Goal: Transaction & Acquisition: Purchase product/service

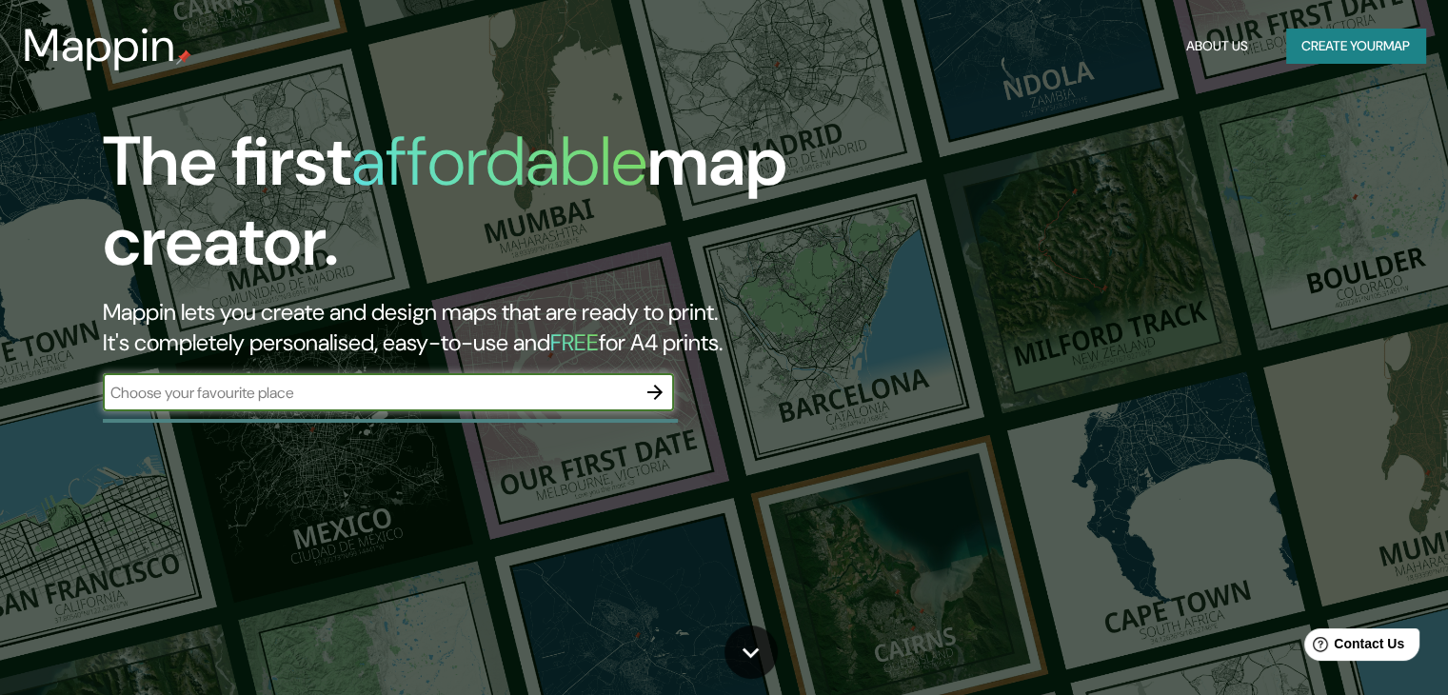
paste input "[GEOGRAPHIC_DATA][PERSON_NAME]"
type input "[GEOGRAPHIC_DATA][PERSON_NAME]"
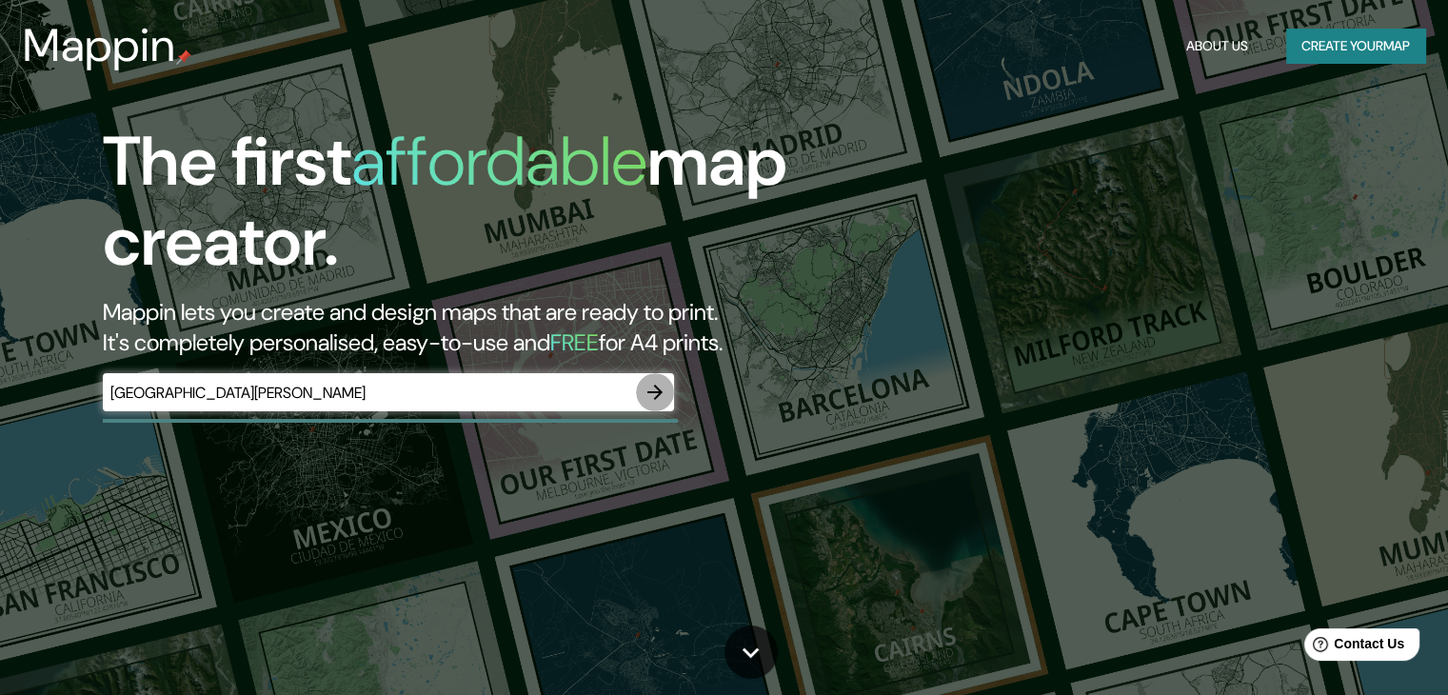
click at [645, 394] on icon "button" at bounding box center [655, 392] width 23 height 23
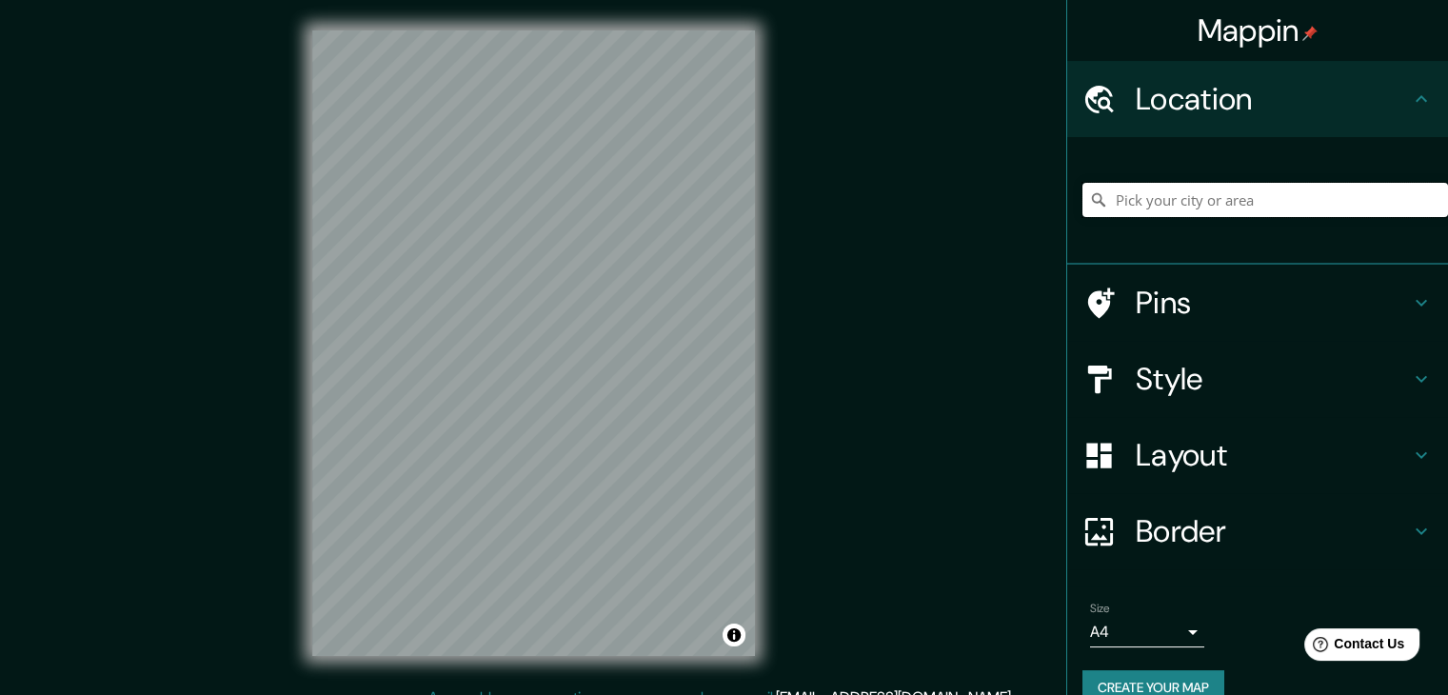
click at [1252, 207] on input "Pick your city or area" at bounding box center [1266, 200] width 366 height 34
paste input "R. [PERSON_NAME][STREET_ADDRESS][PERSON_NAME]"
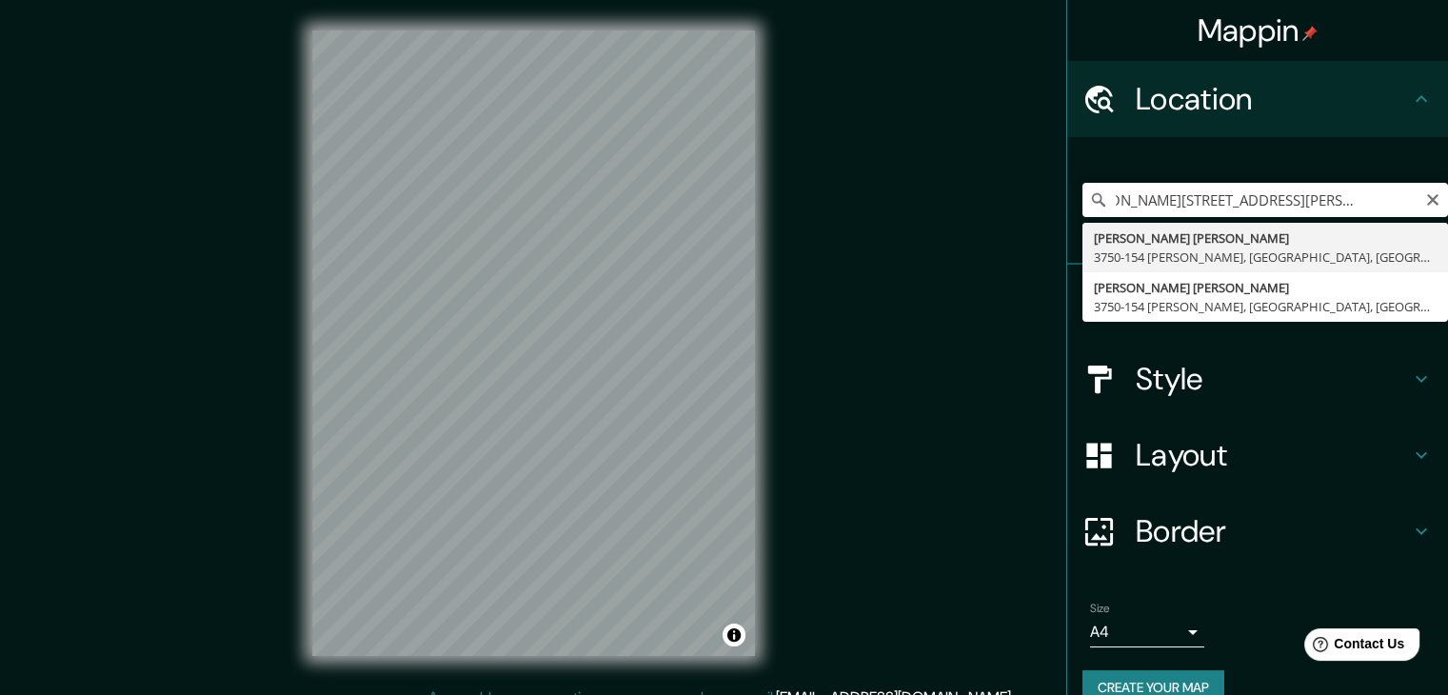
type input "[PERSON_NAME][STREET_ADDRESS][PERSON_NAME][PERSON_NAME]"
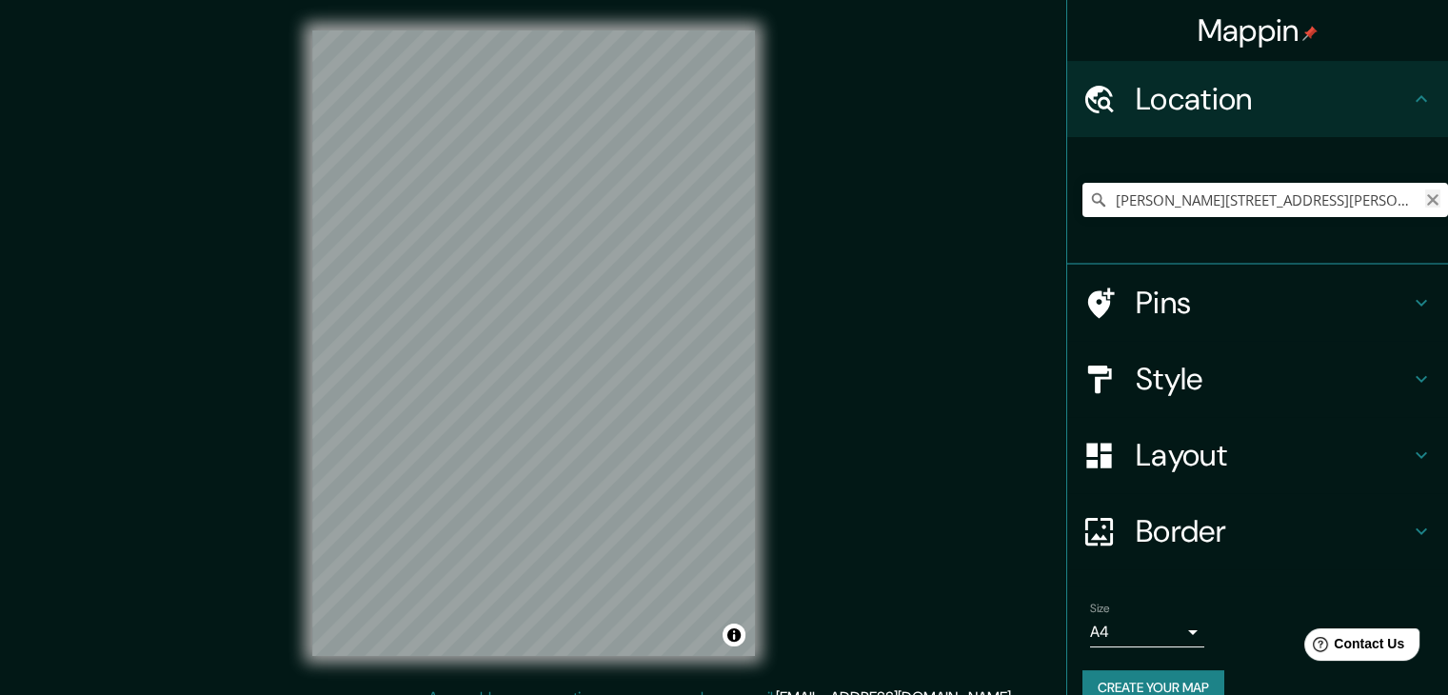
click at [1425, 193] on icon "Clear" at bounding box center [1432, 199] width 15 height 15
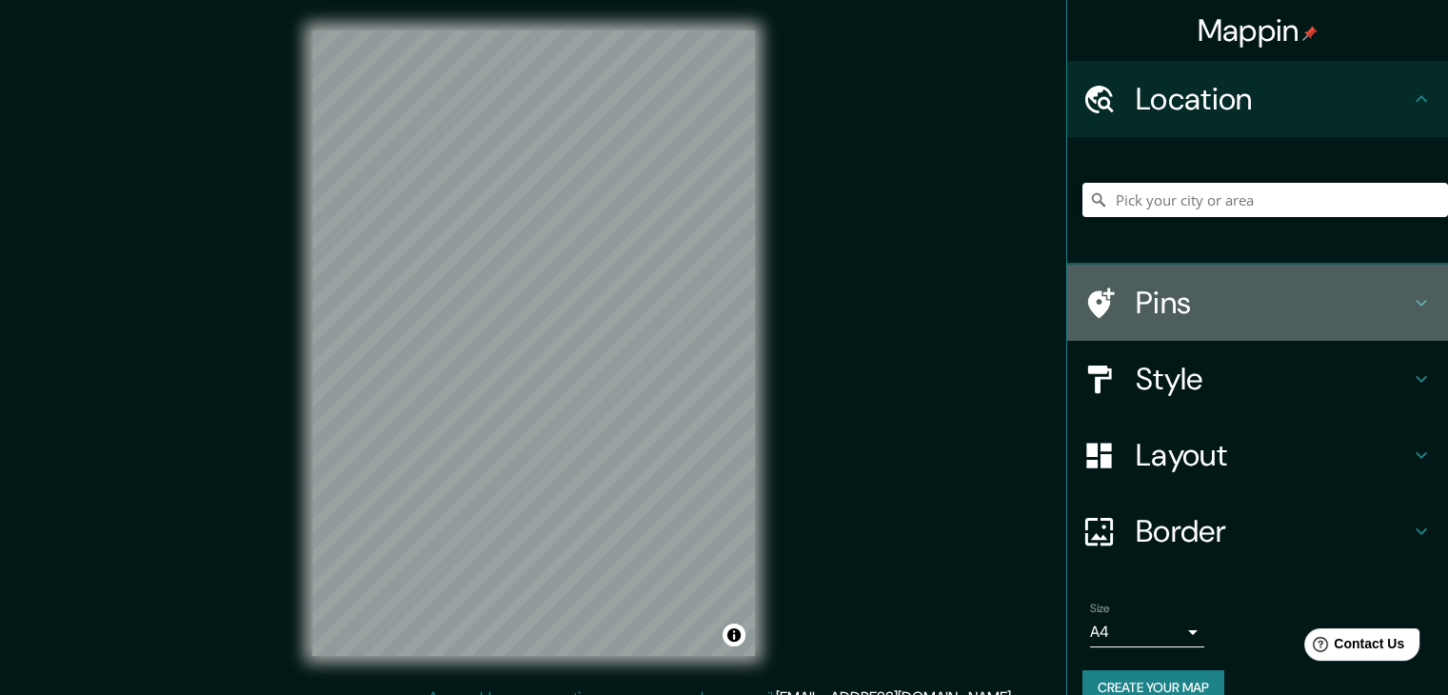
click at [1209, 304] on h4 "Pins" at bounding box center [1273, 303] width 274 height 38
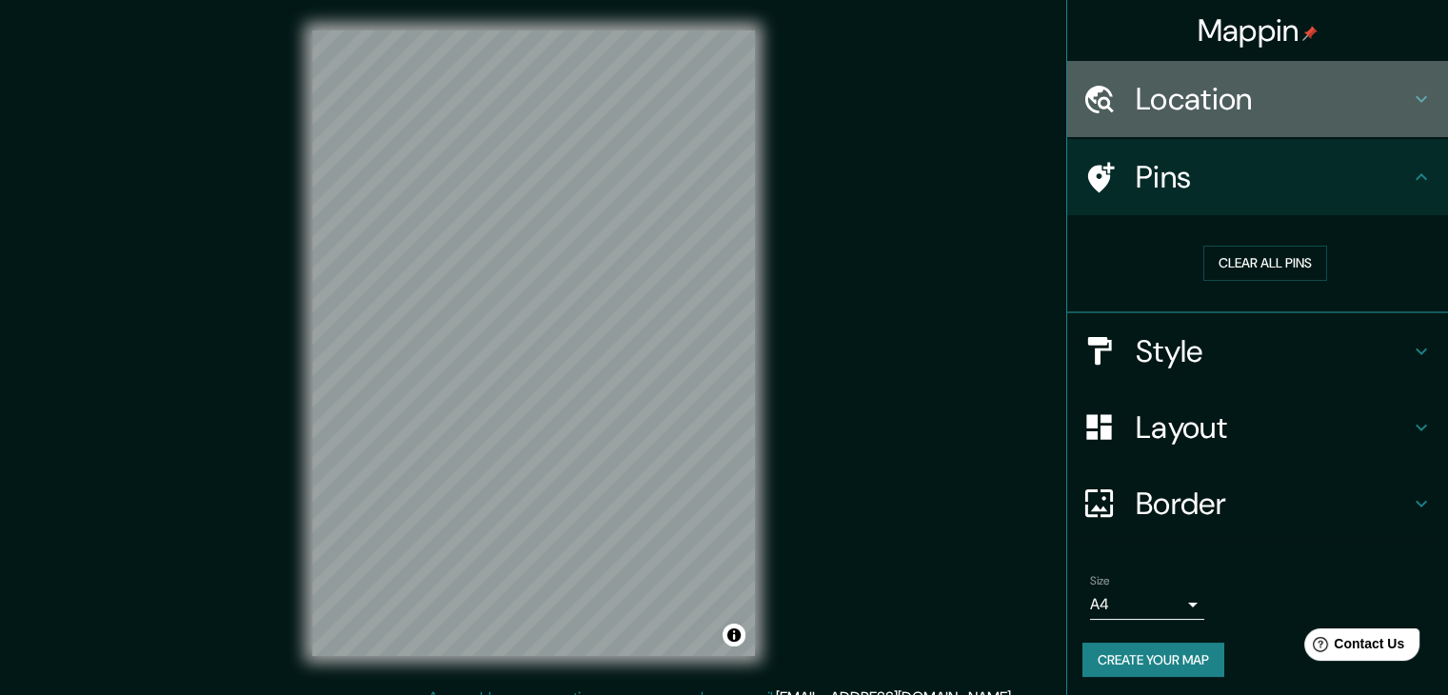
click at [1224, 117] on h4 "Location" at bounding box center [1273, 99] width 274 height 38
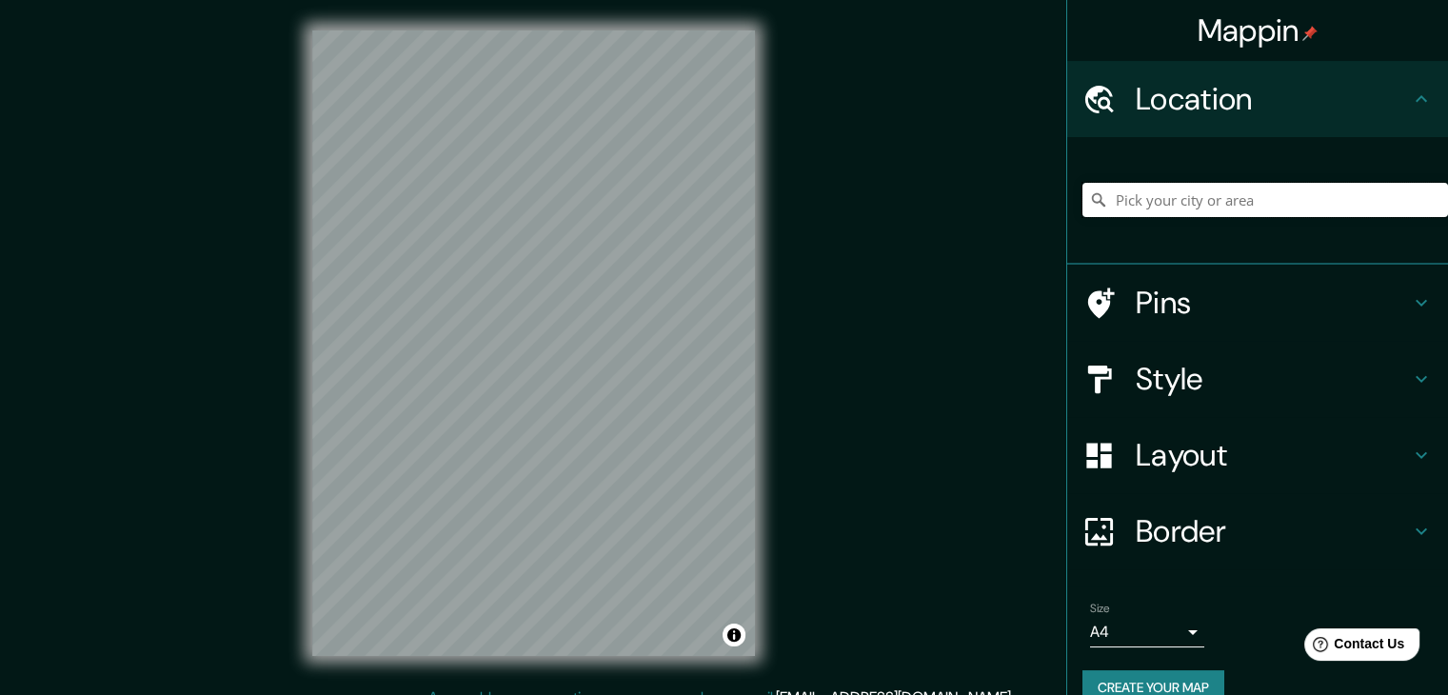
click at [1169, 204] on input "Pick your city or area" at bounding box center [1266, 200] width 366 height 34
paste input "CAA [PERSON_NAME][GEOGRAPHIC_DATA]"
type input "aArt Center, [GEOGRAPHIC_DATA], [GEOGRAPHIC_DATA], [GEOGRAPHIC_DATA]"
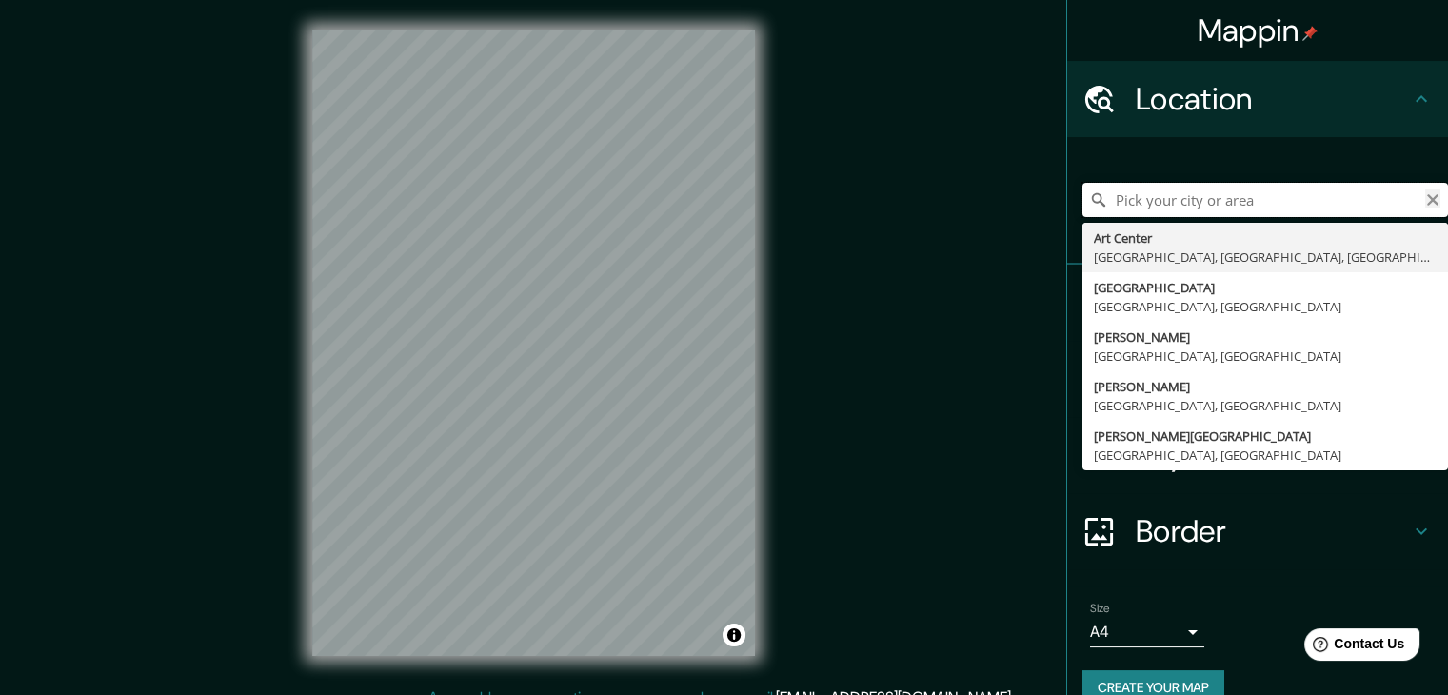
drag, startPoint x: 1094, startPoint y: 206, endPoint x: 1424, endPoint y: 207, distance: 330.4
click at [1424, 207] on div "[GEOGRAPHIC_DATA] [GEOGRAPHIC_DATA], [GEOGRAPHIC_DATA], [GEOGRAPHIC_DATA] [GEOG…" at bounding box center [1266, 200] width 366 height 34
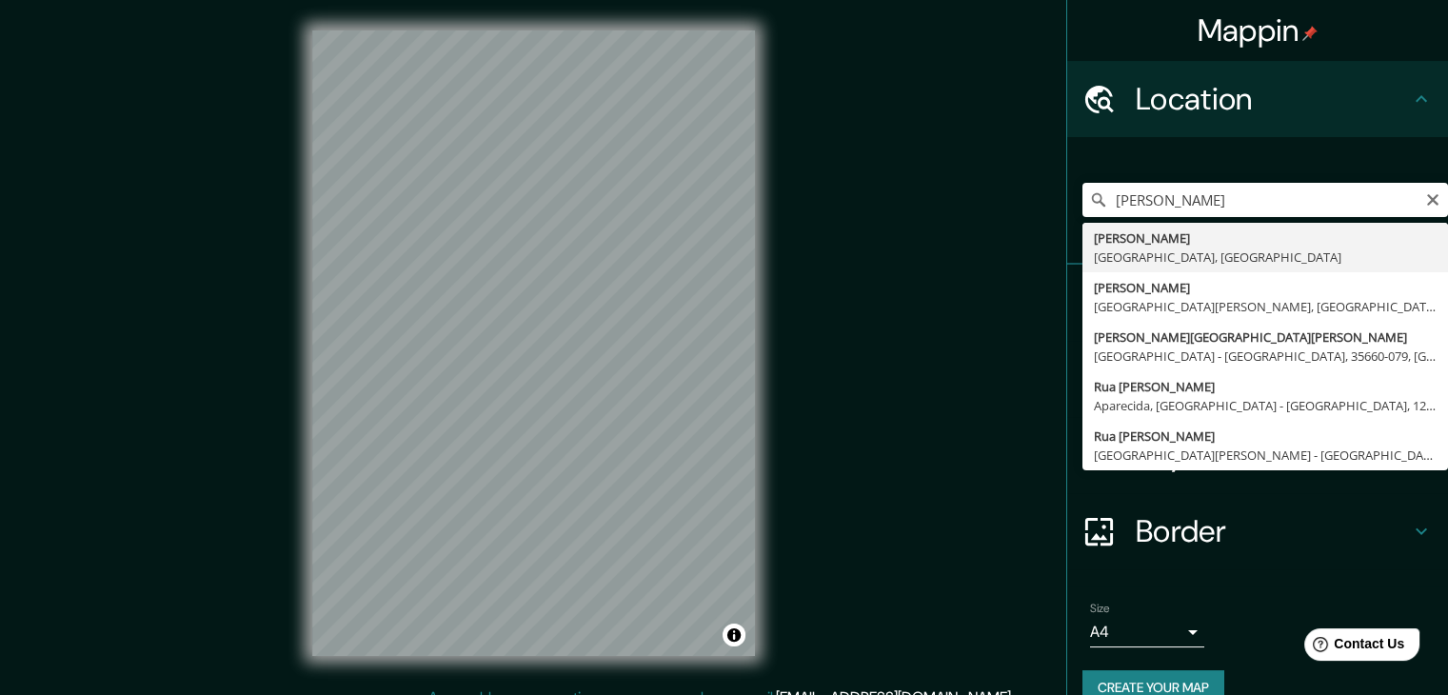
type input "[PERSON_NAME], [GEOGRAPHIC_DATA], [GEOGRAPHIC_DATA]"
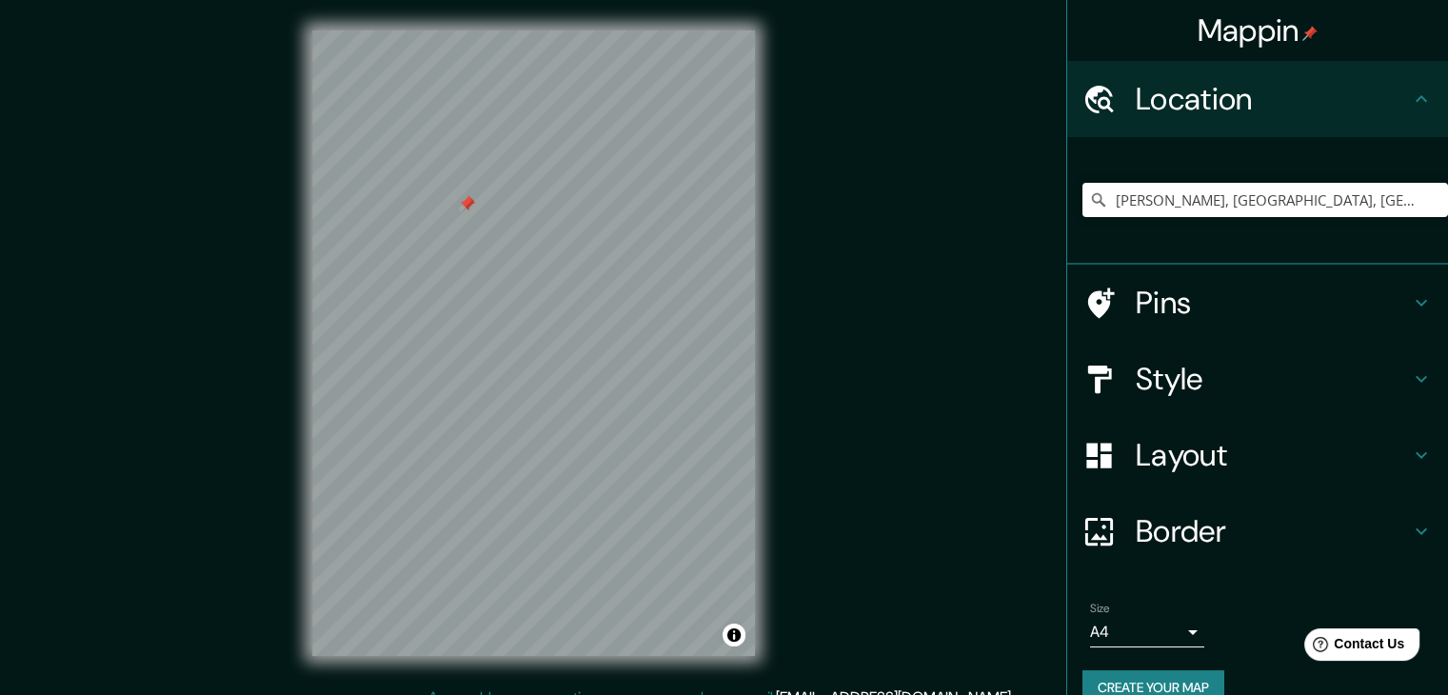
click at [1270, 296] on h4 "Pins" at bounding box center [1273, 303] width 274 height 38
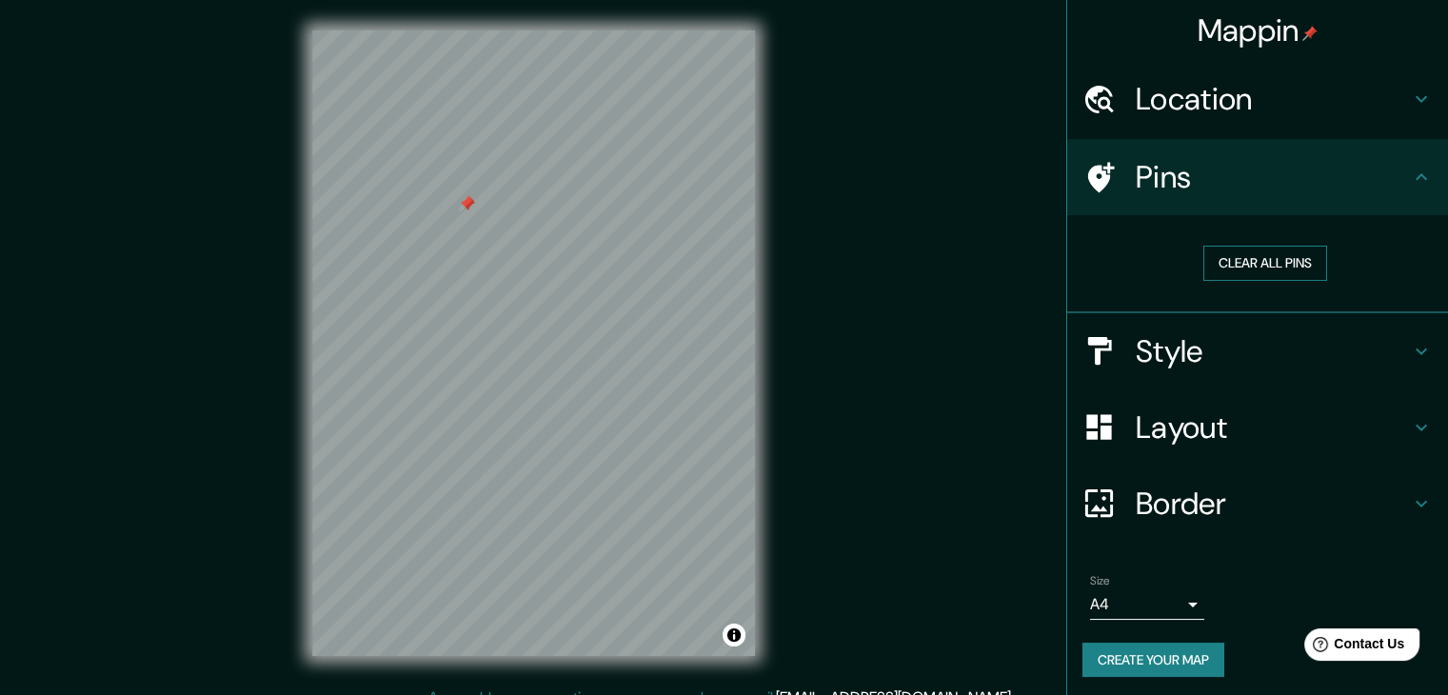
click at [1283, 268] on button "Clear all pins" at bounding box center [1266, 263] width 124 height 35
click at [1234, 117] on h4 "Location" at bounding box center [1273, 99] width 274 height 38
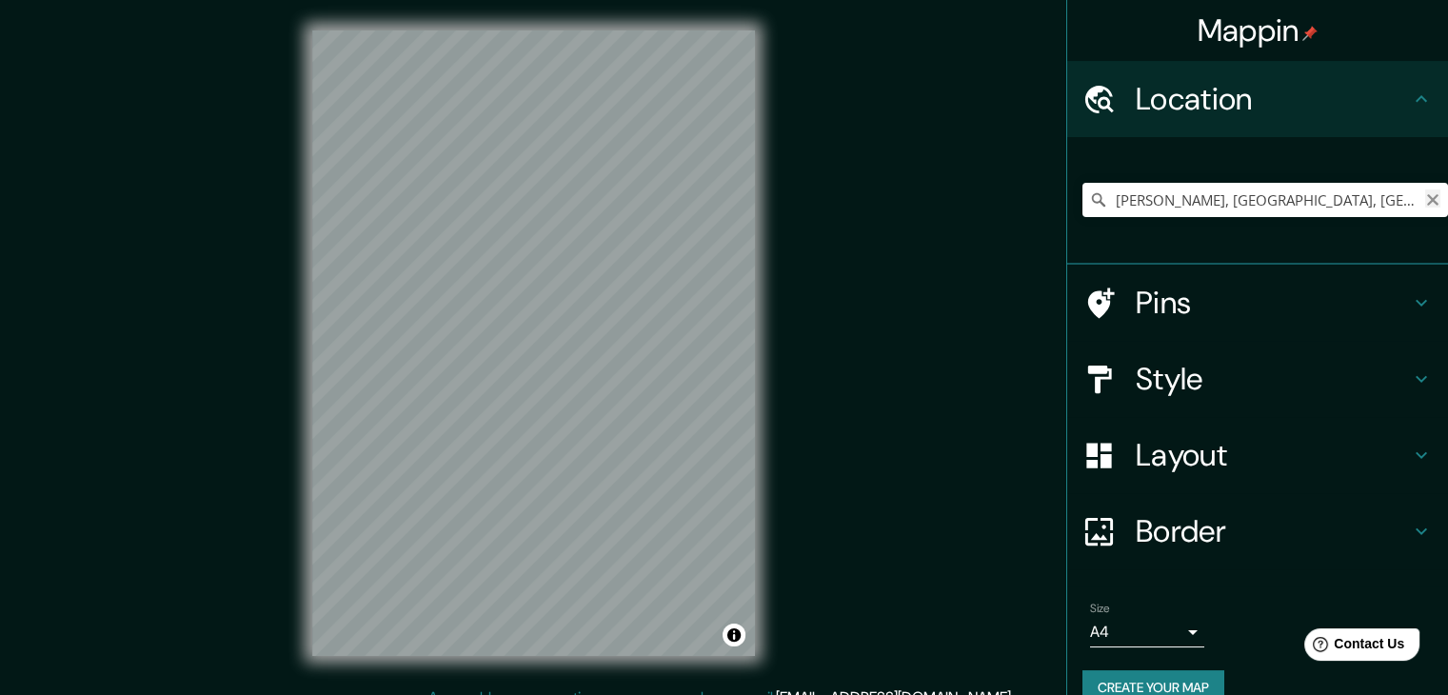
click at [1425, 197] on icon "Clear" at bounding box center [1432, 199] width 15 height 15
paste input "R. [PERSON_NAME][STREET_ADDRESS][PERSON_NAME]"
type input "[PERSON_NAME][STREET_ADDRESS][PERSON_NAME][PERSON_NAME]"
click at [285, 241] on div "© Mapbox © OpenStreetMap Improve this map" at bounding box center [534, 343] width 504 height 686
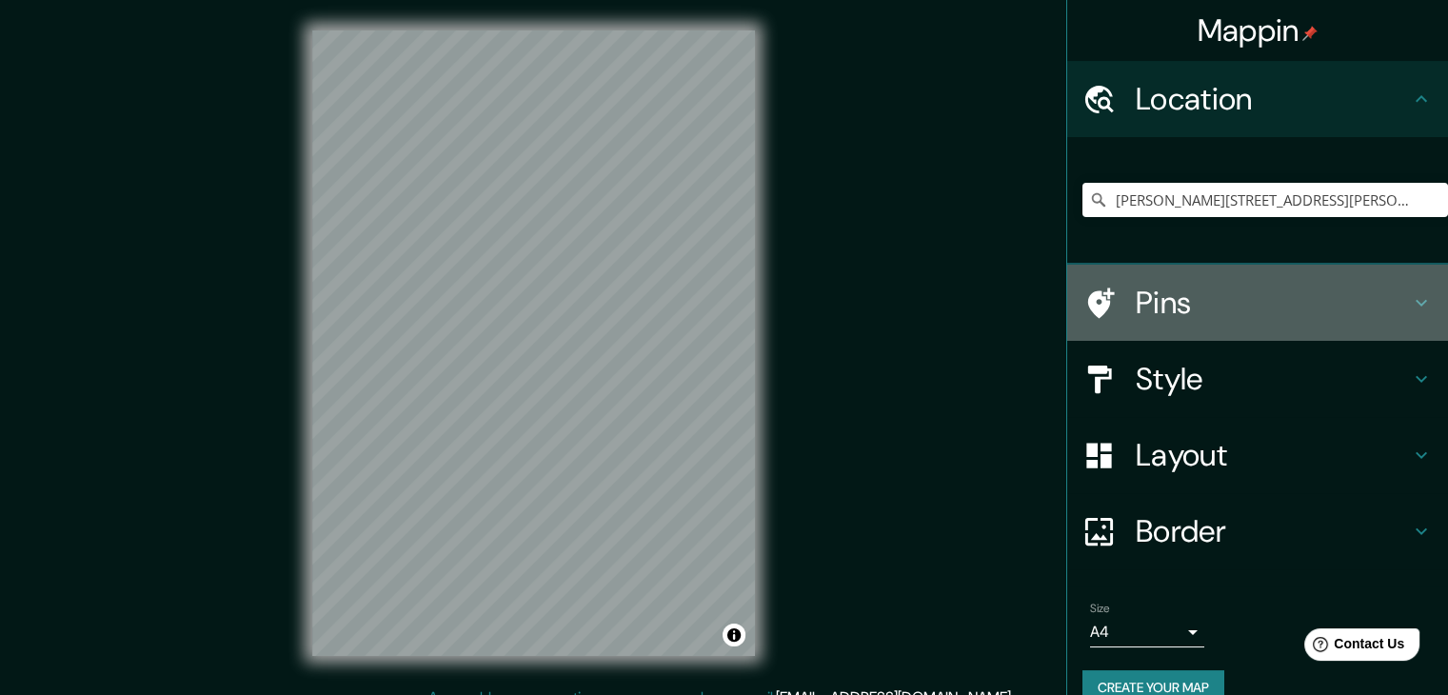
click at [1159, 284] on h4 "Pins" at bounding box center [1273, 303] width 274 height 38
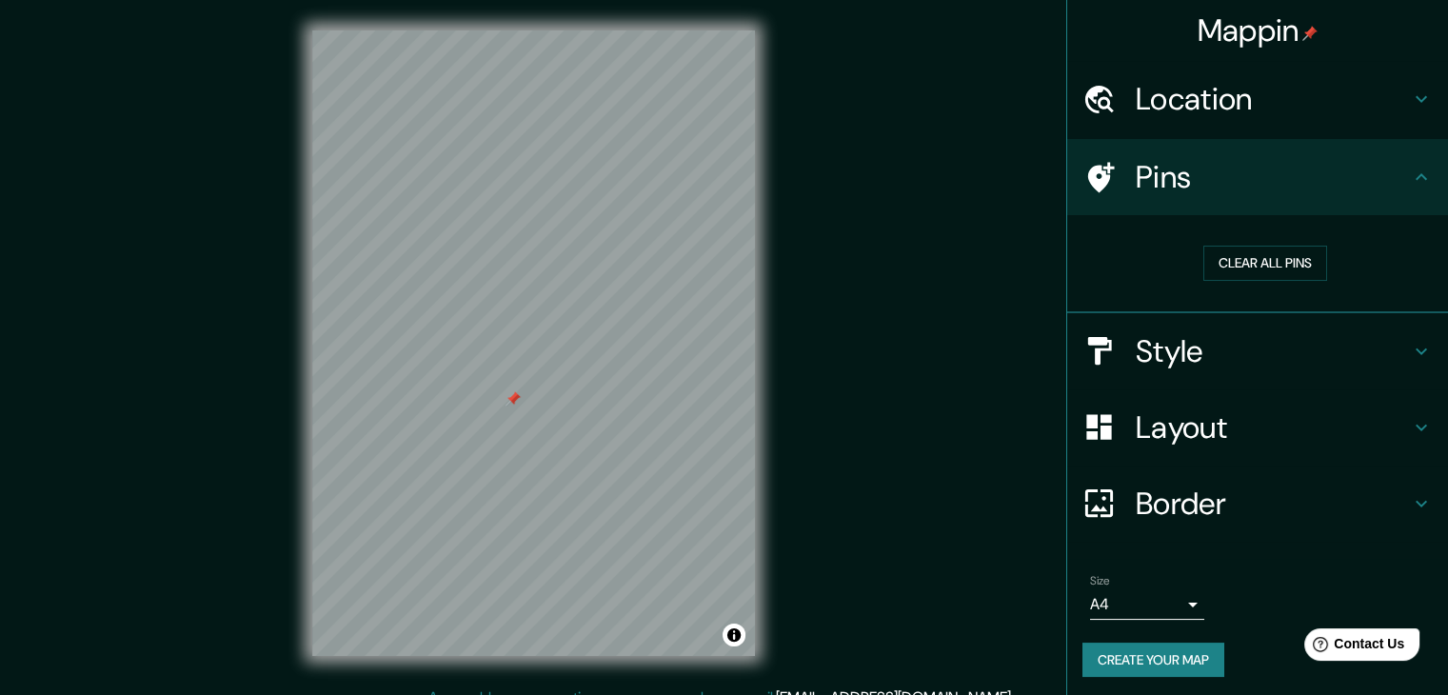
click at [1191, 351] on h4 "Style" at bounding box center [1273, 351] width 274 height 38
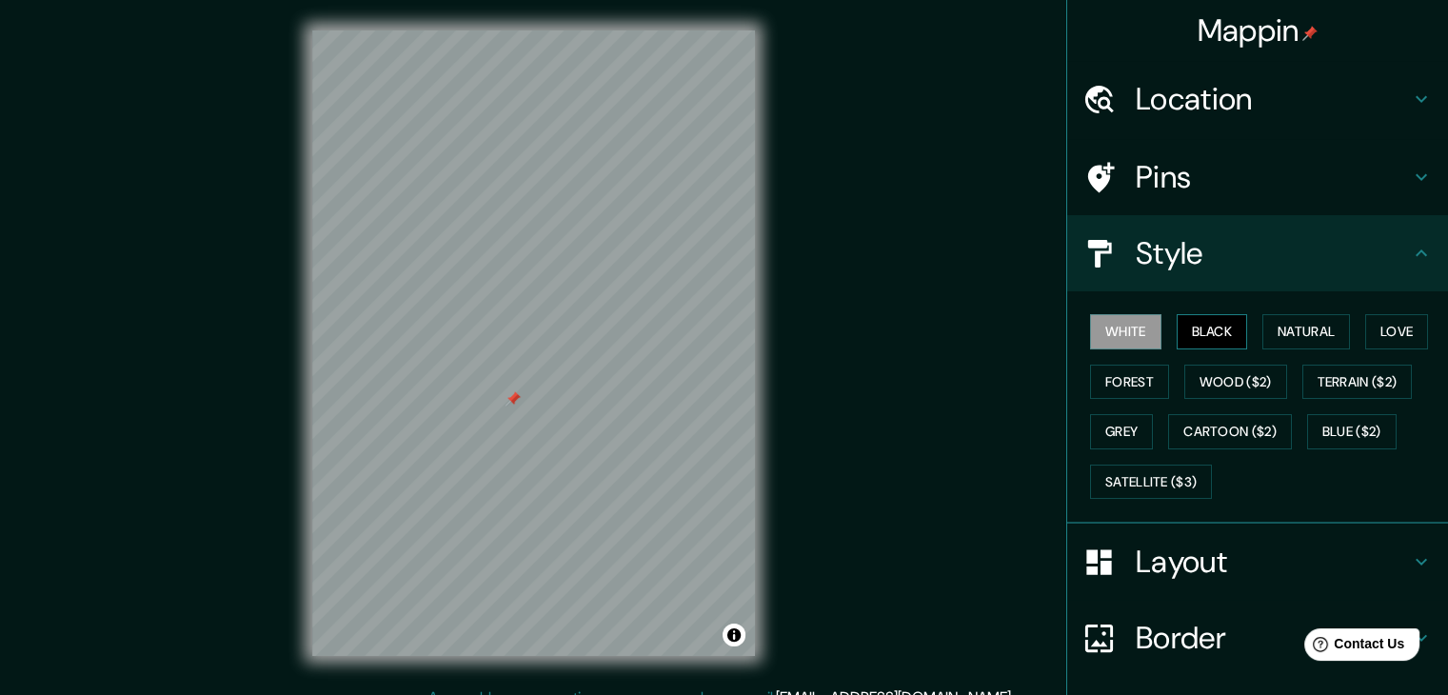
click at [1177, 339] on button "Black" at bounding box center [1212, 331] width 71 height 35
click at [1295, 333] on button "Natural" at bounding box center [1307, 331] width 88 height 35
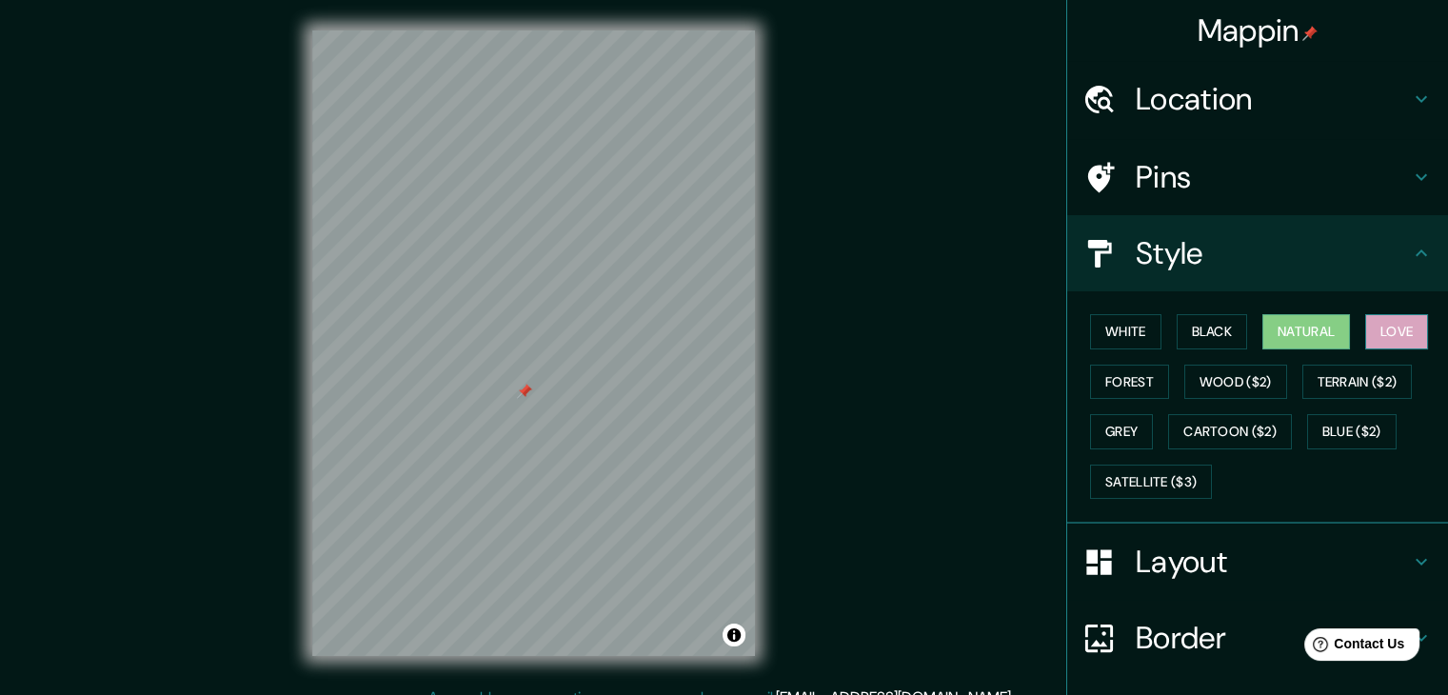
click at [1383, 344] on button "Love" at bounding box center [1396, 331] width 63 height 35
click at [1138, 380] on button "Forest" at bounding box center [1129, 382] width 79 height 35
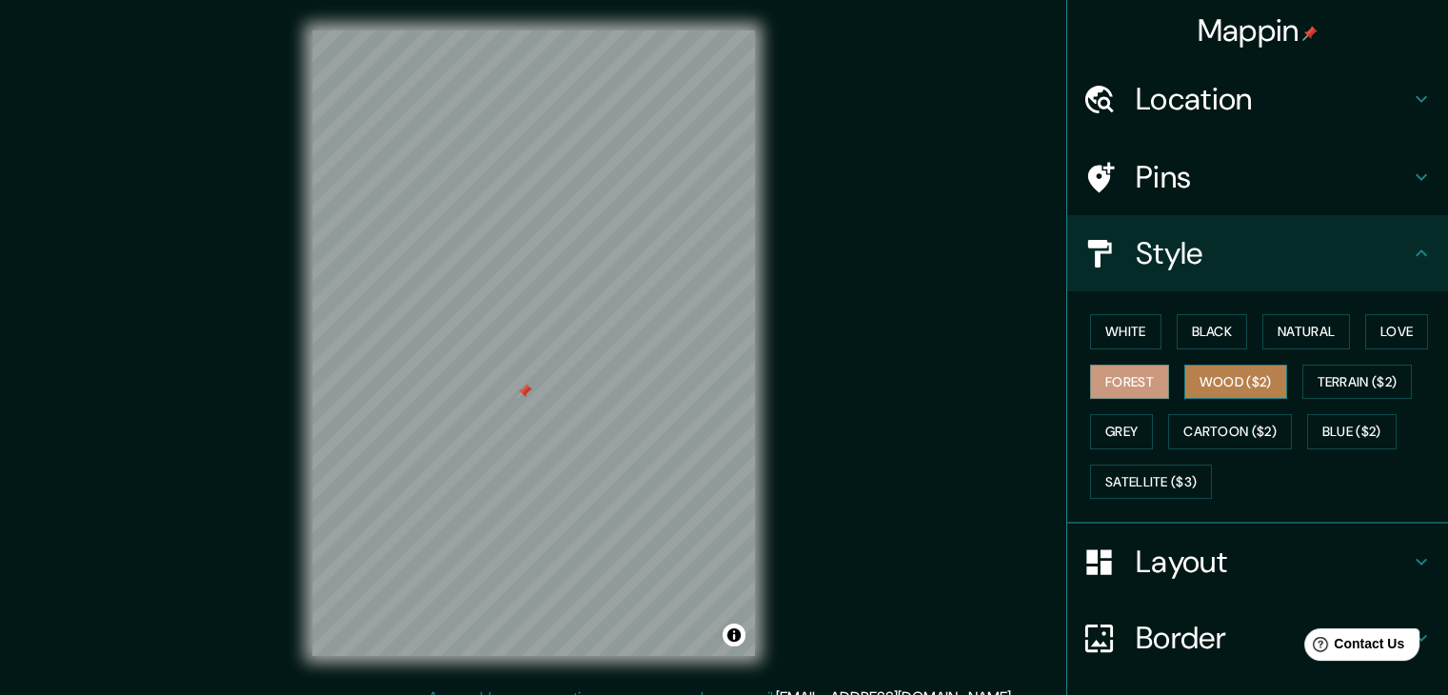
click at [1200, 395] on button "Wood ($2)" at bounding box center [1235, 382] width 103 height 35
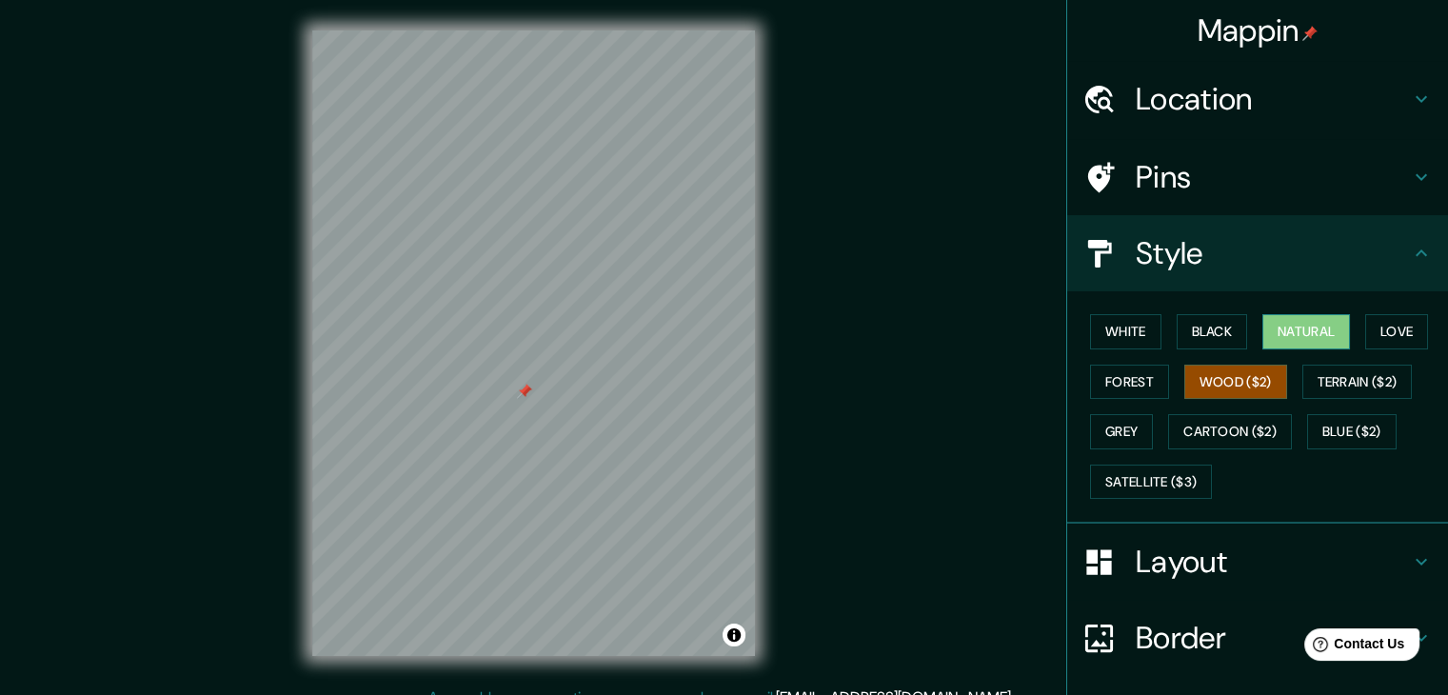
click at [1298, 332] on button "Natural" at bounding box center [1307, 331] width 88 height 35
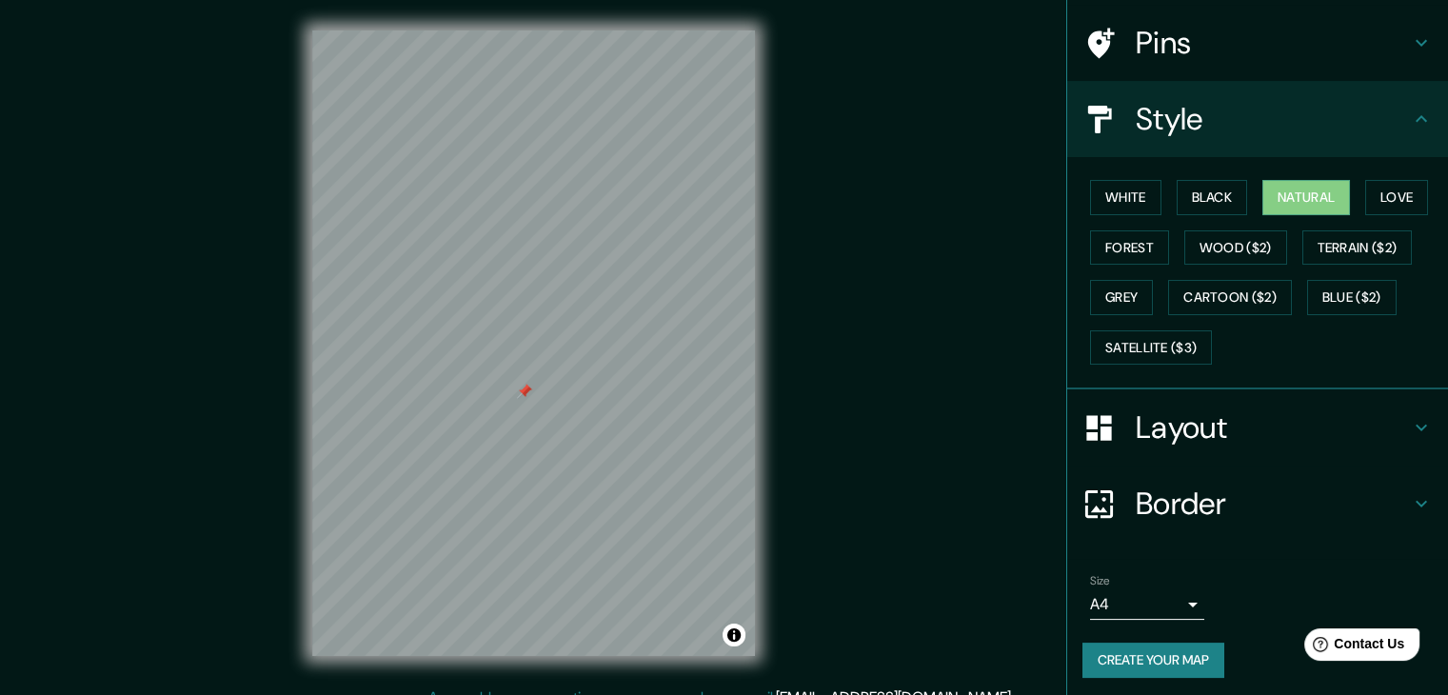
scroll to position [137, 0]
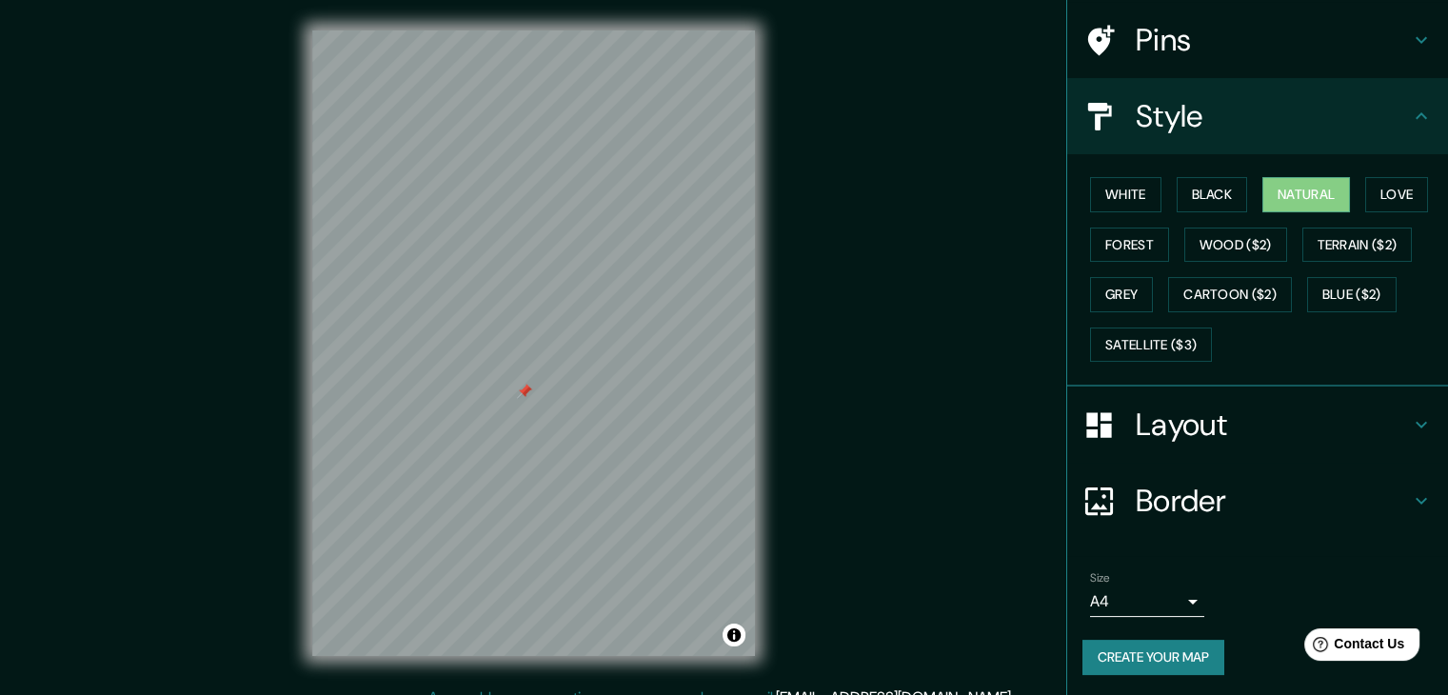
click at [1183, 416] on h4 "Layout" at bounding box center [1273, 425] width 274 height 38
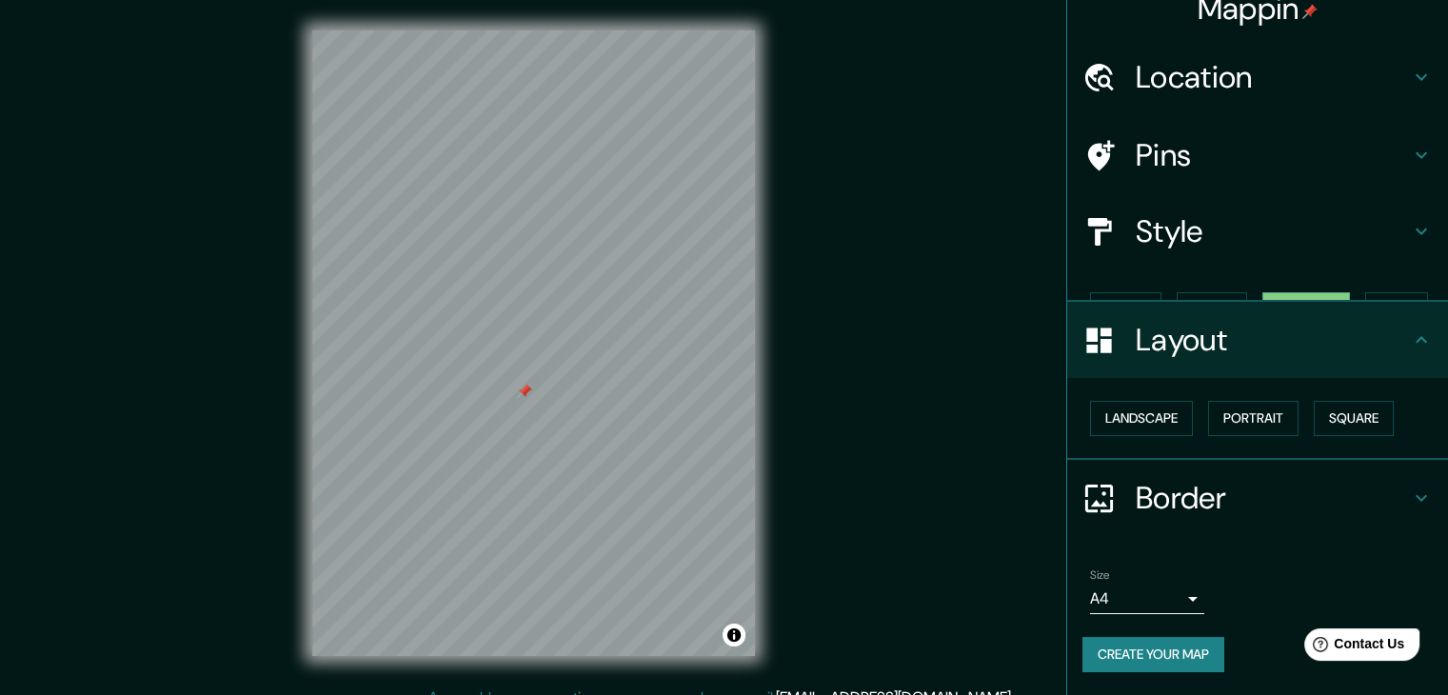
scroll to position [0, 0]
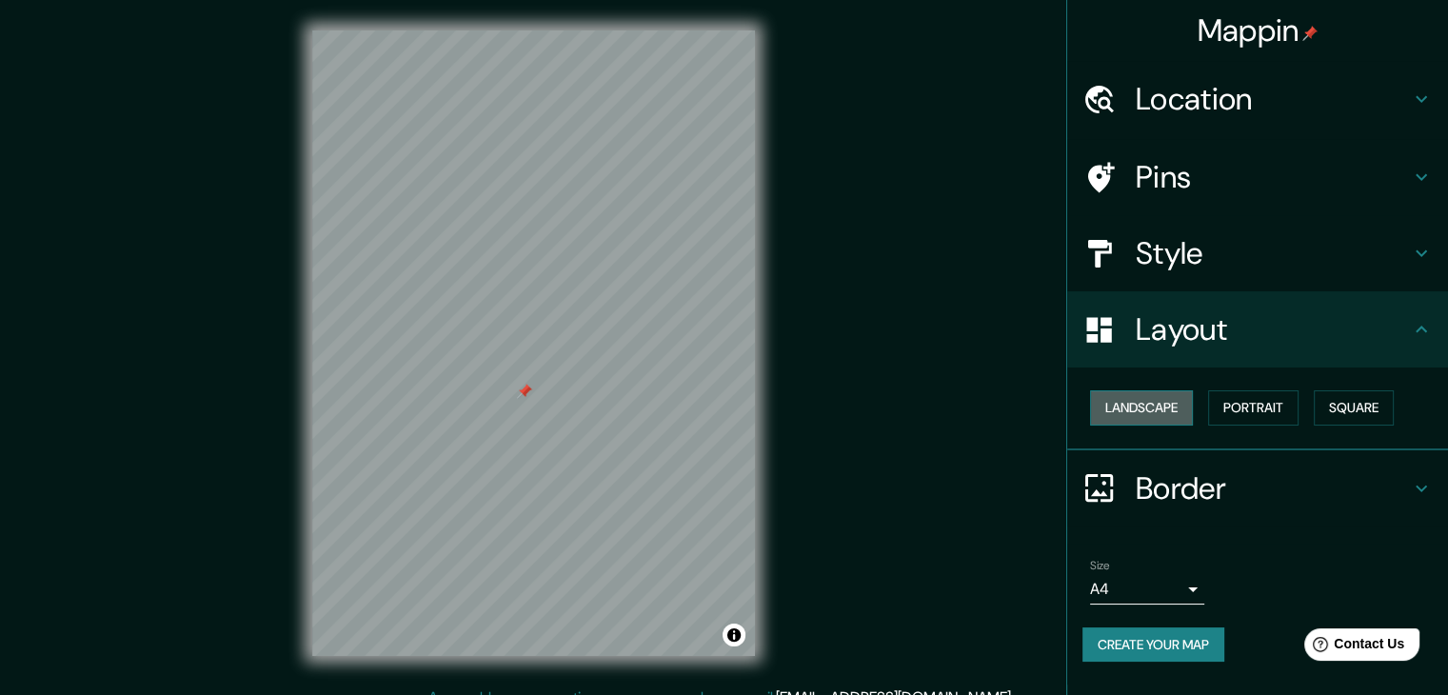
click at [1150, 411] on button "Landscape" at bounding box center [1141, 407] width 103 height 35
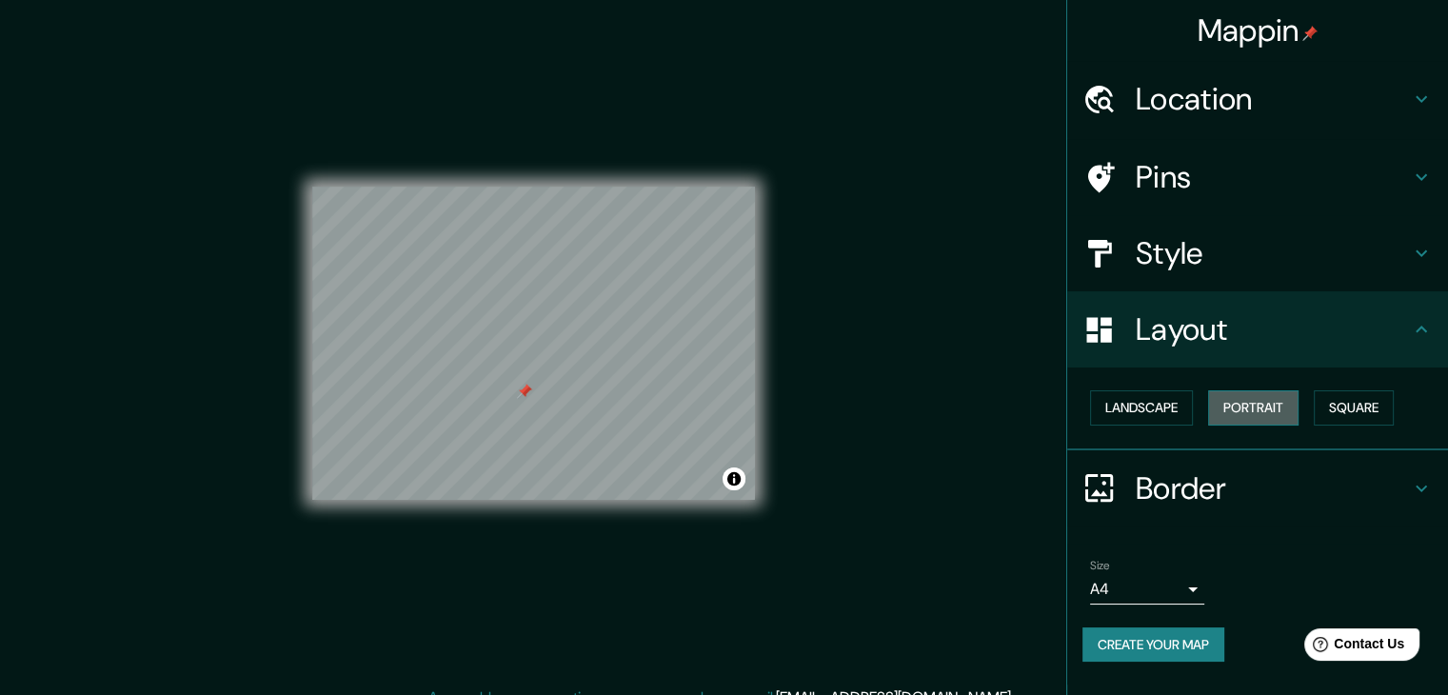
click at [1239, 418] on button "Portrait" at bounding box center [1253, 407] width 90 height 35
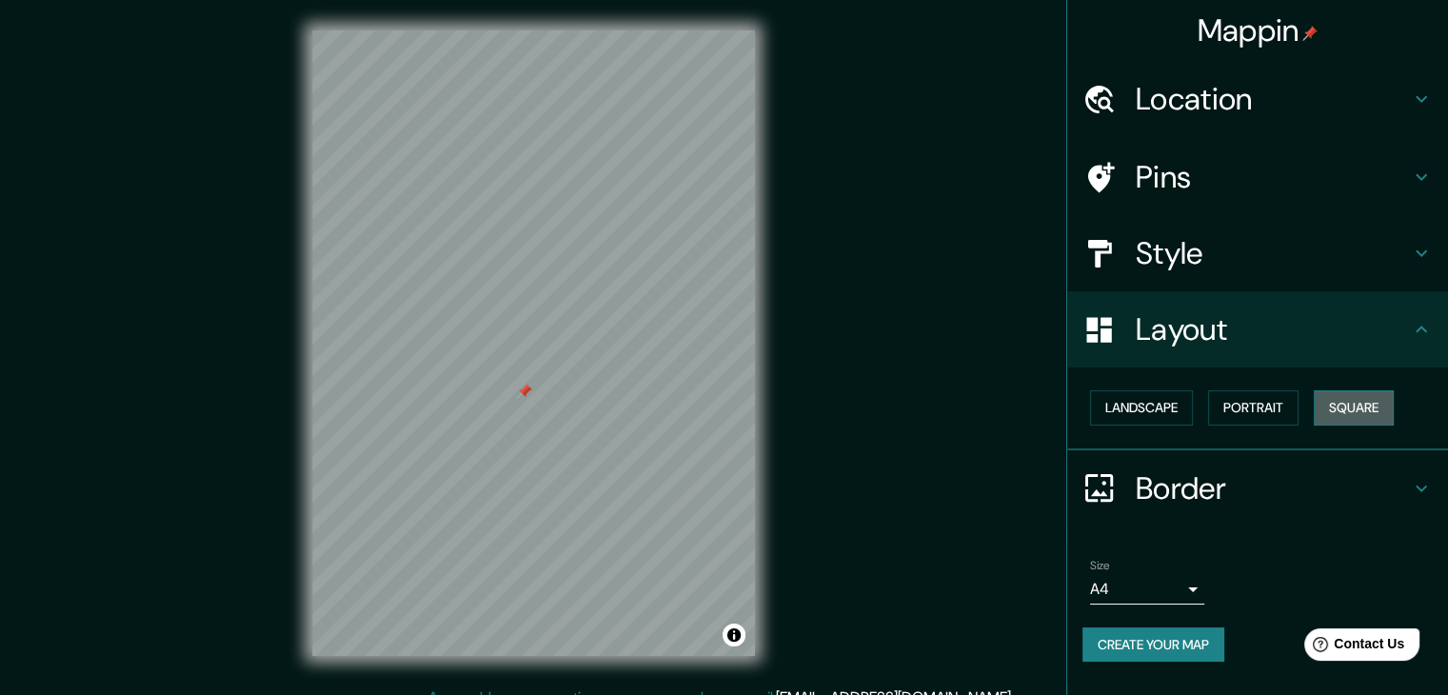
click at [1375, 409] on button "Square" at bounding box center [1354, 407] width 80 height 35
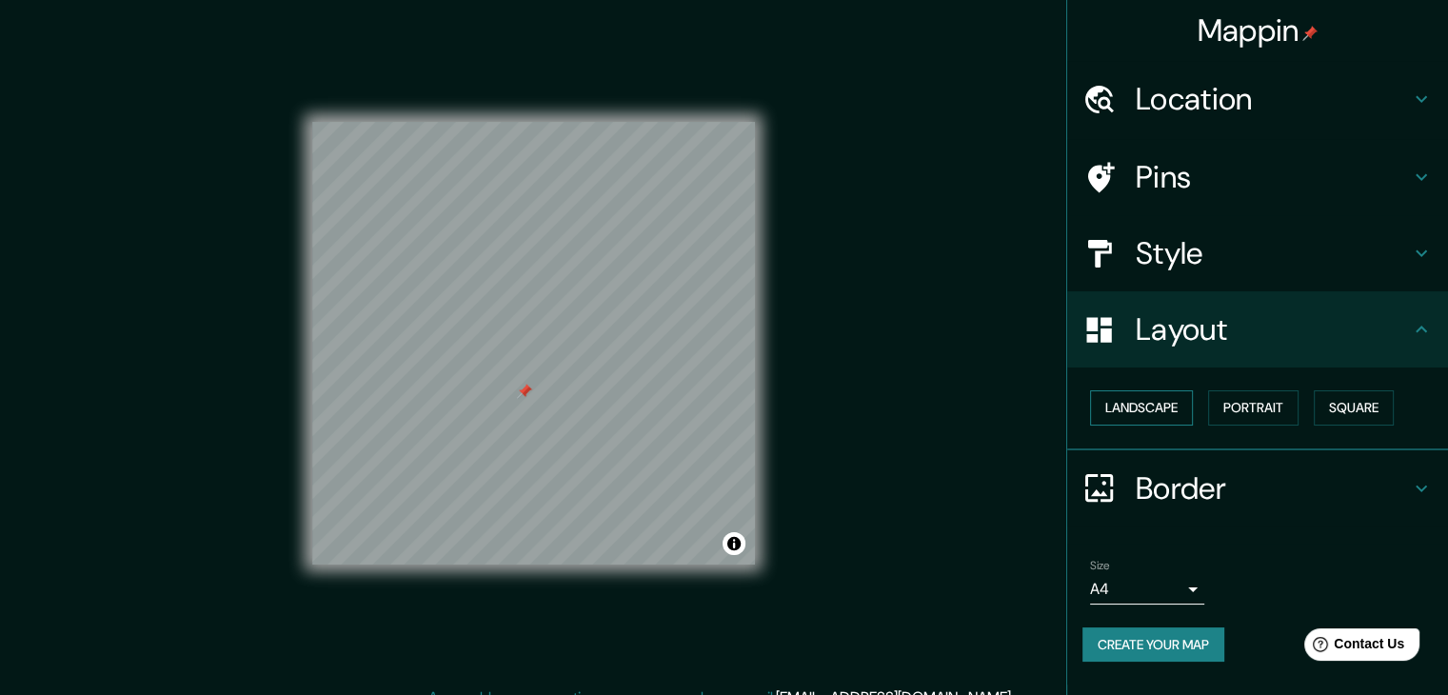
click at [1149, 412] on button "Landscape" at bounding box center [1141, 407] width 103 height 35
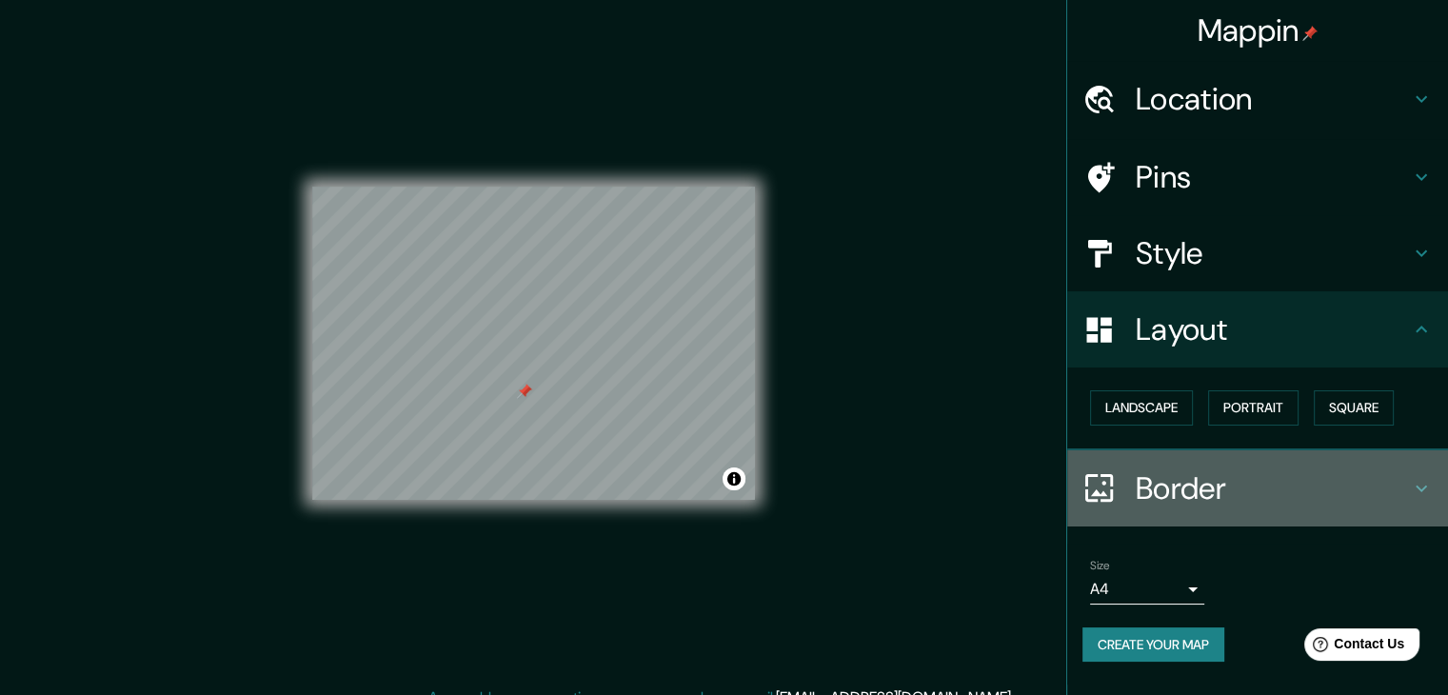
click at [1208, 487] on h4 "Border" at bounding box center [1273, 488] width 274 height 38
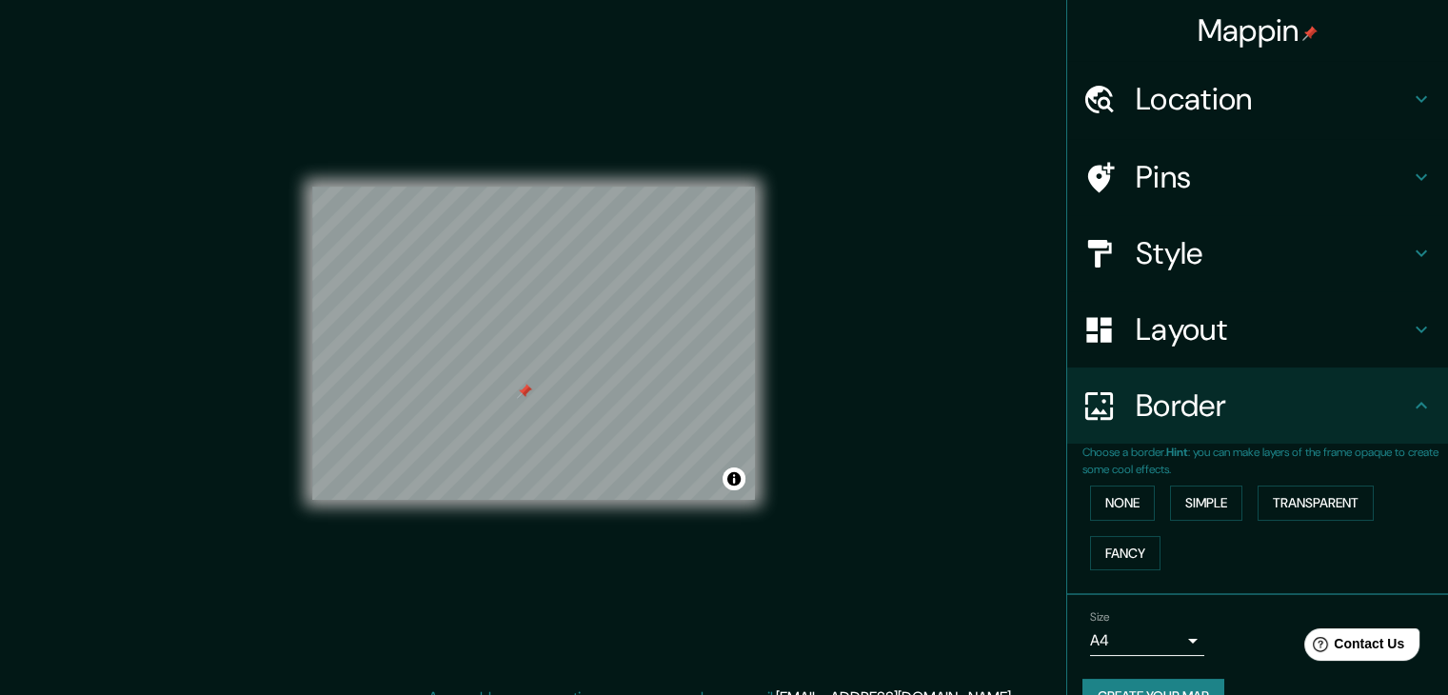
click at [1164, 424] on h4 "Border" at bounding box center [1273, 406] width 274 height 38
click at [1184, 182] on h4 "Pins" at bounding box center [1273, 177] width 274 height 38
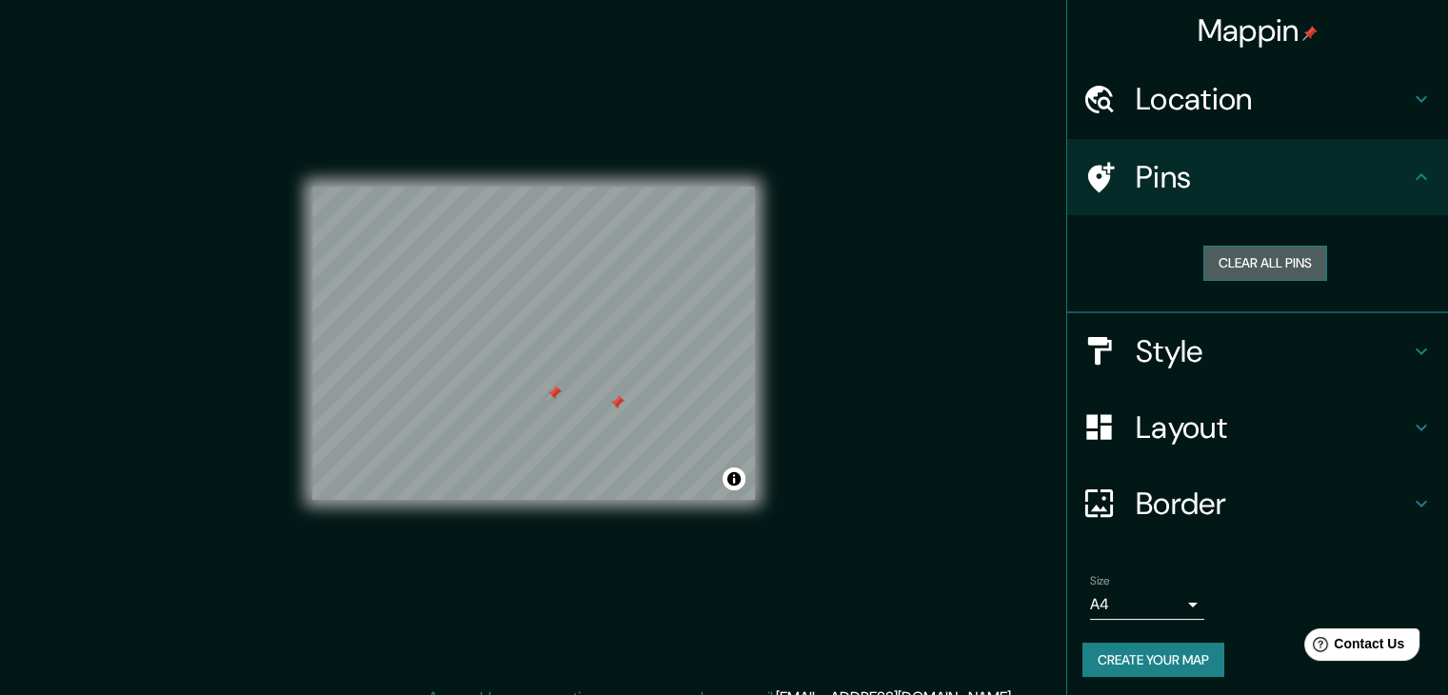
click at [1217, 274] on button "Clear all pins" at bounding box center [1266, 263] width 124 height 35
click at [1184, 370] on div "Style" at bounding box center [1257, 351] width 381 height 76
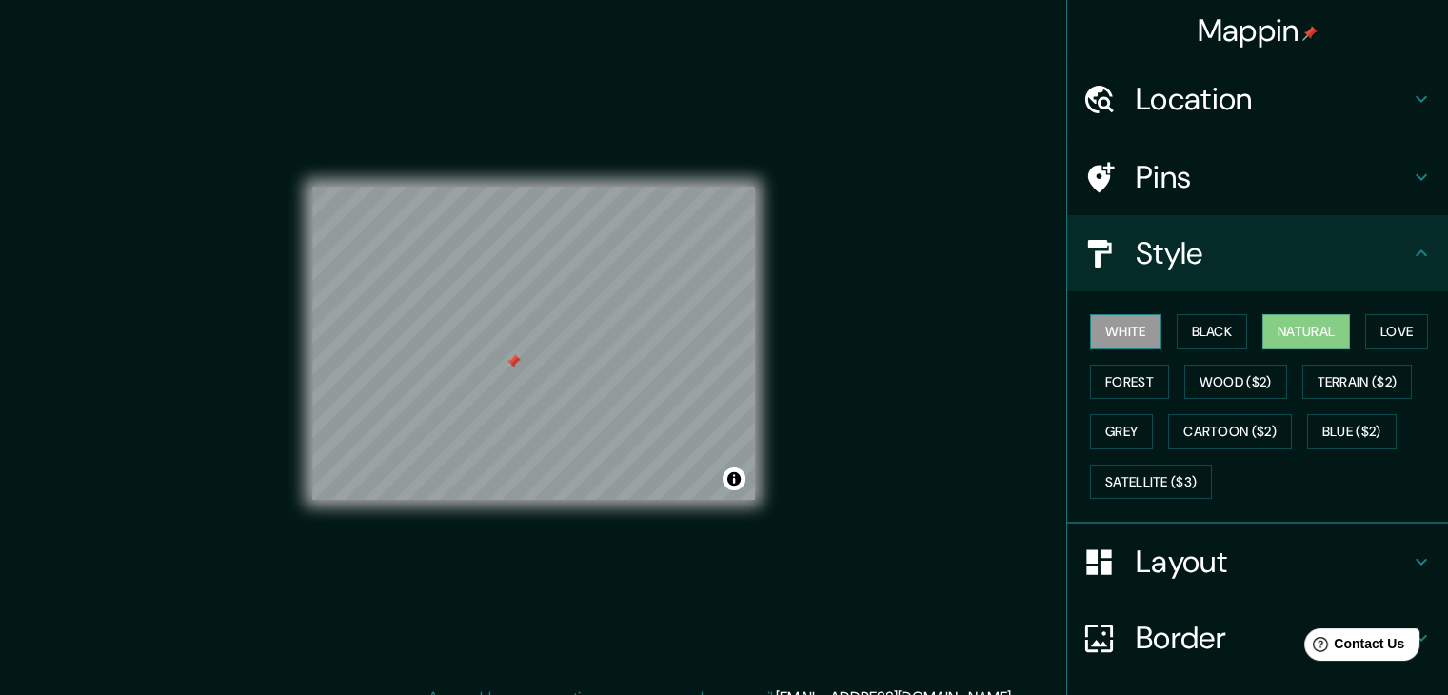
click at [1107, 340] on button "White" at bounding box center [1125, 331] width 71 height 35
click at [1330, 323] on button "Natural" at bounding box center [1307, 331] width 88 height 35
click at [1138, 340] on button "White" at bounding box center [1125, 331] width 71 height 35
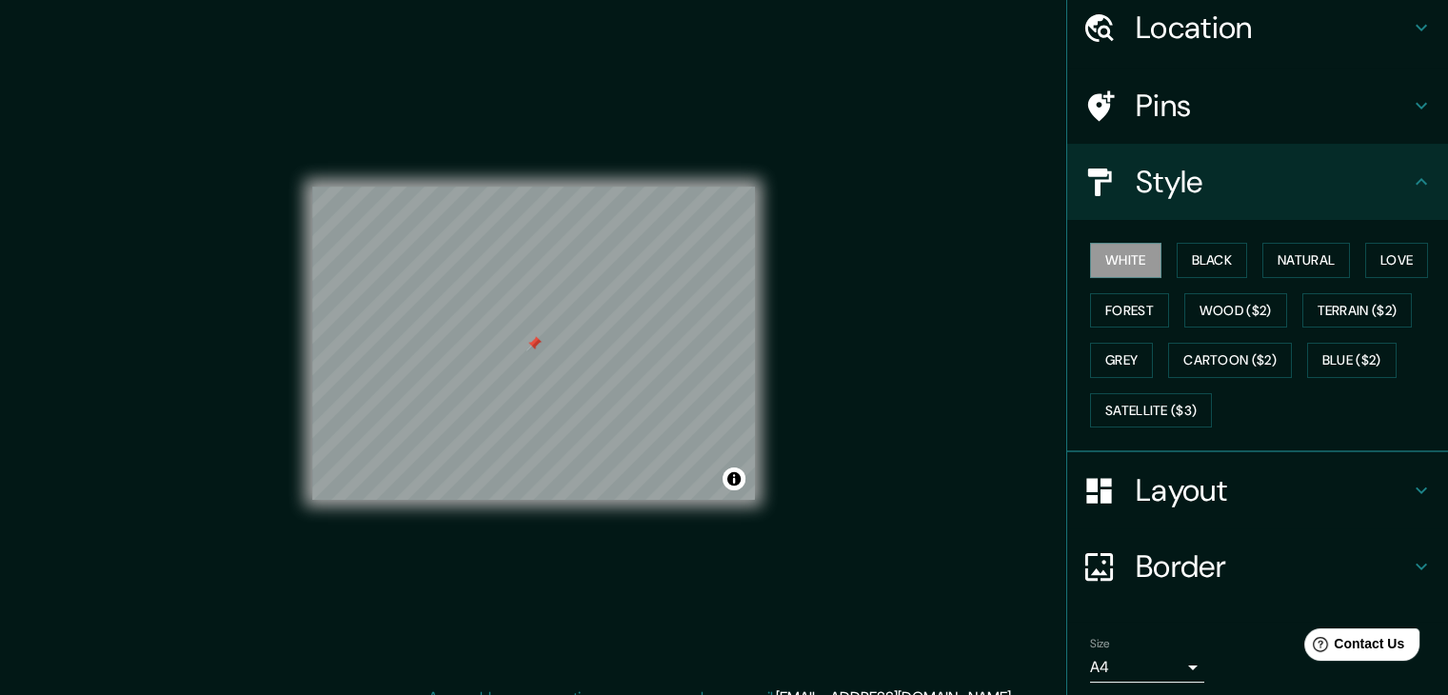
scroll to position [137, 0]
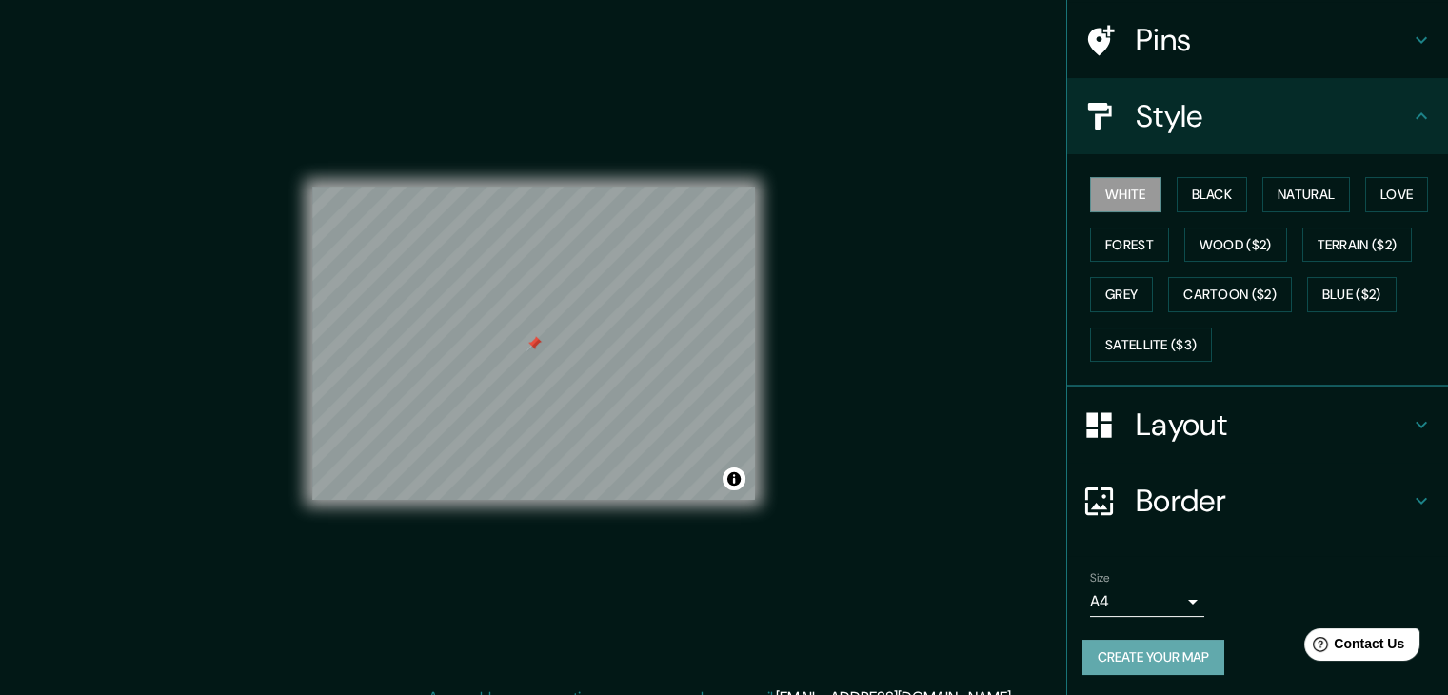
click at [1150, 645] on button "Create your map" at bounding box center [1154, 657] width 142 height 35
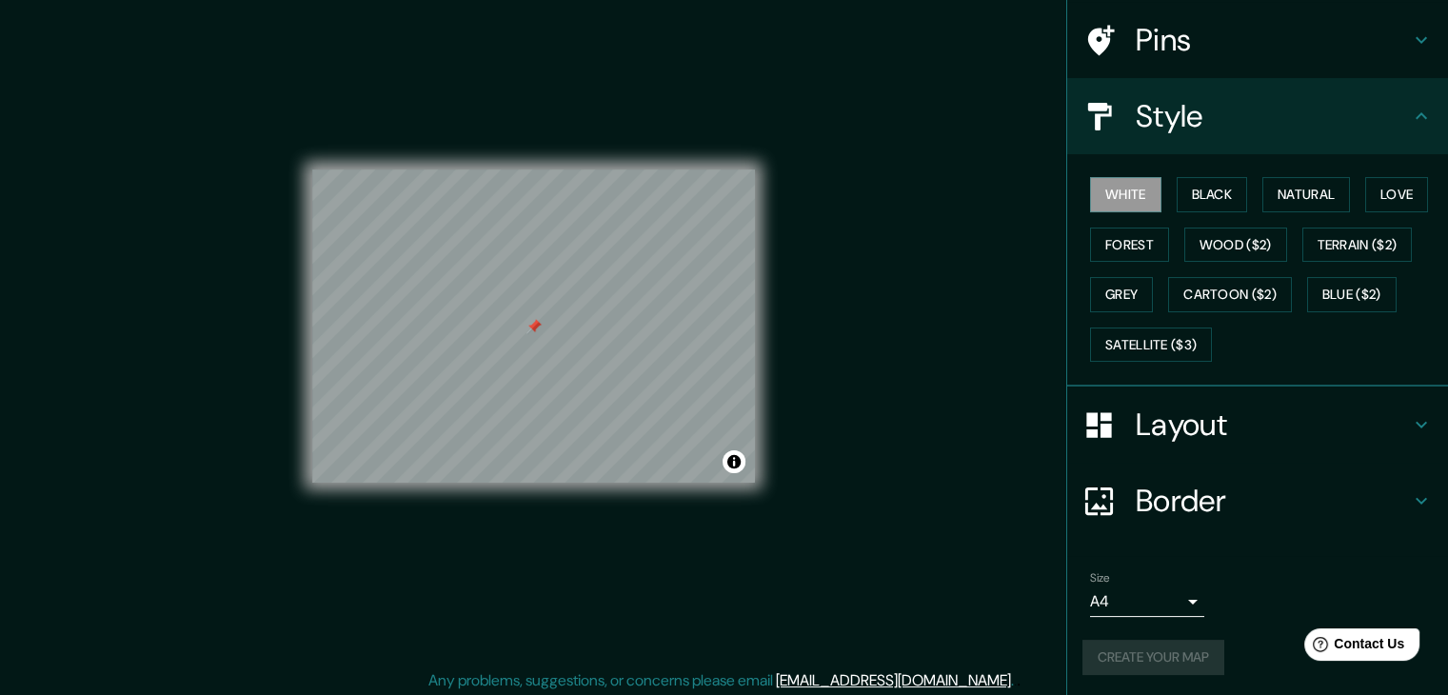
scroll to position [22, 0]
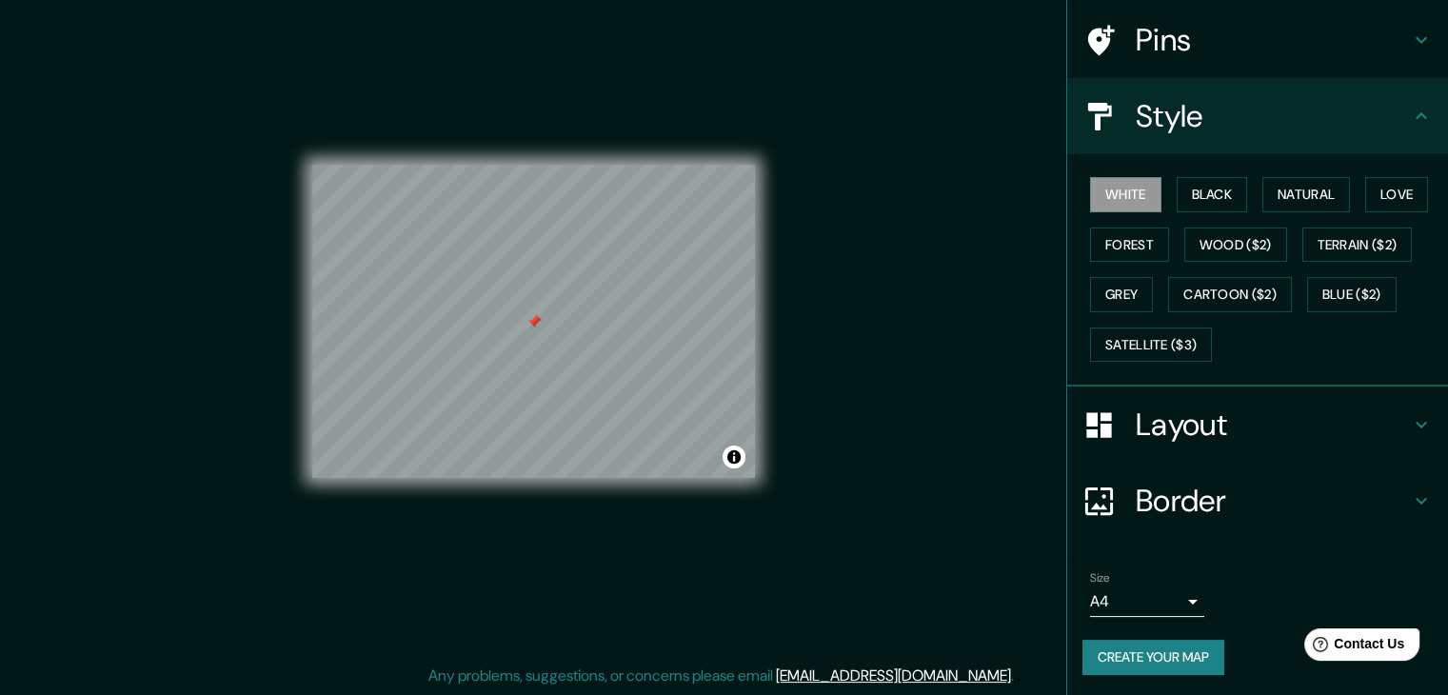
click at [1120, 590] on body "Mappin Location [PERSON_NAME][STREET_ADDRESS][PERSON_NAME][PERSON_NAME] [PERSON…" at bounding box center [724, 325] width 1448 height 695
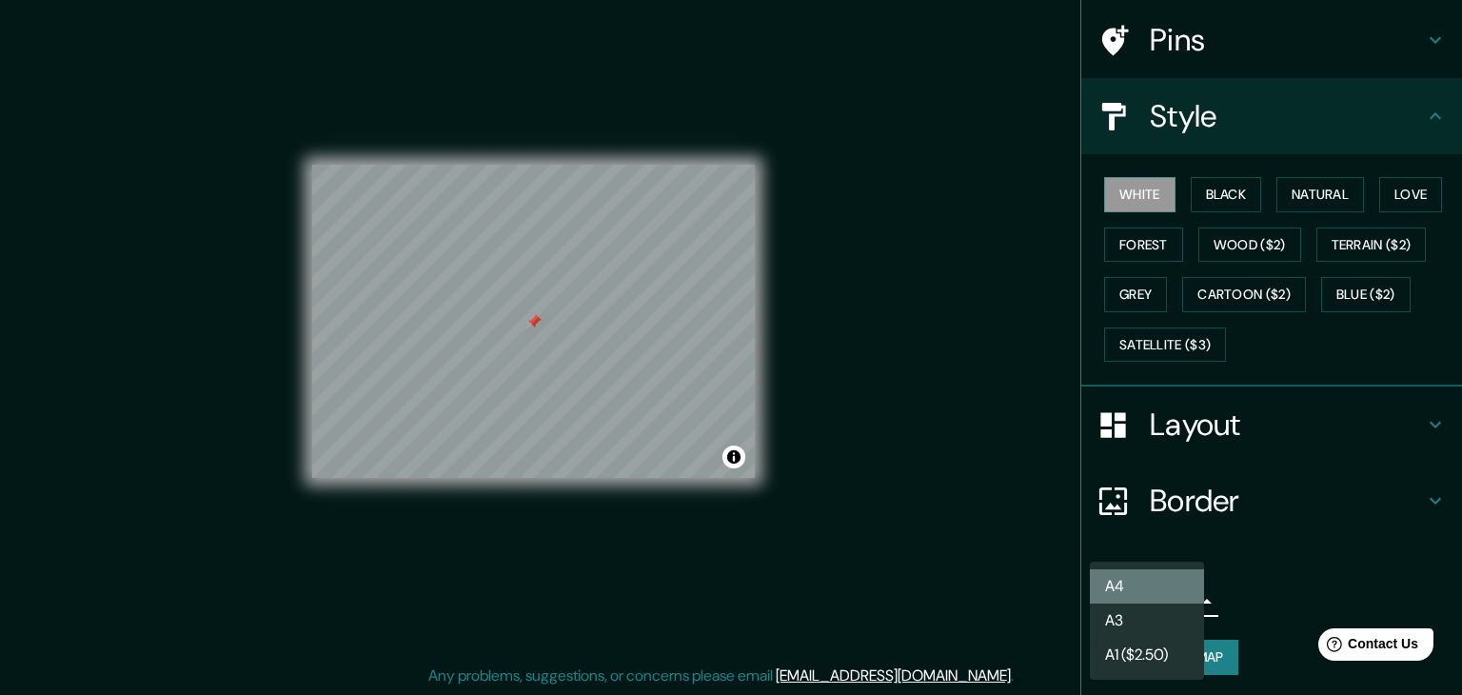
click at [1120, 584] on li "A4" at bounding box center [1147, 586] width 114 height 34
click at [1120, 584] on body "Mappin Location [PERSON_NAME][STREET_ADDRESS][PERSON_NAME][PERSON_NAME] [PERSON…" at bounding box center [731, 325] width 1462 height 695
click at [1121, 575] on li "A4" at bounding box center [1147, 586] width 114 height 34
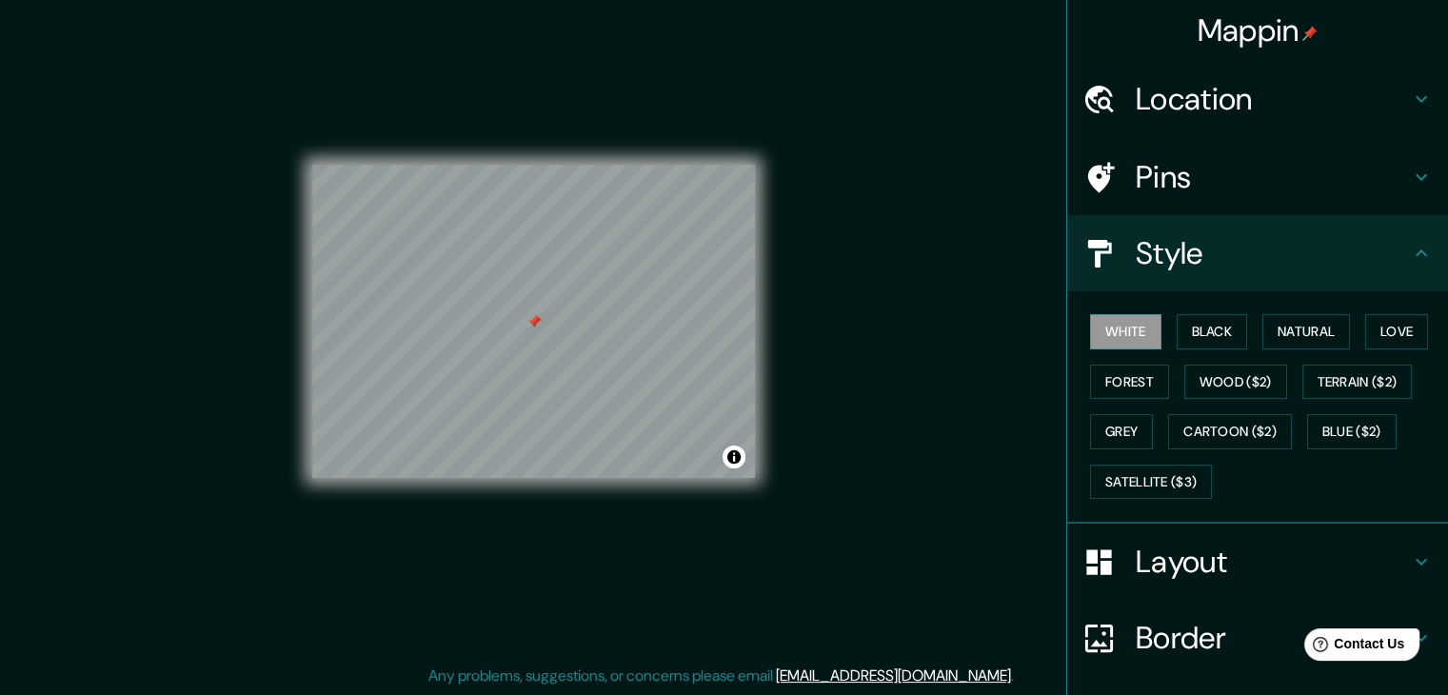
scroll to position [0, 0]
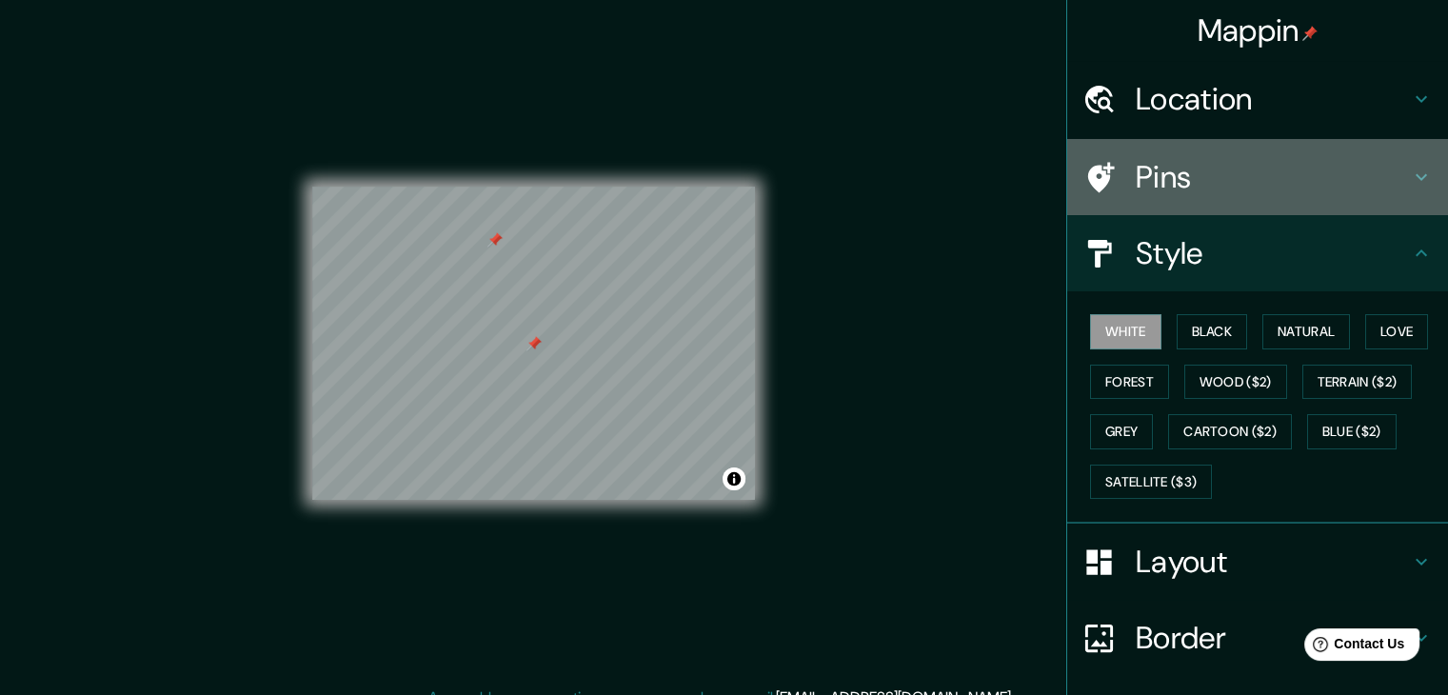
click at [1244, 181] on h4 "Pins" at bounding box center [1273, 177] width 274 height 38
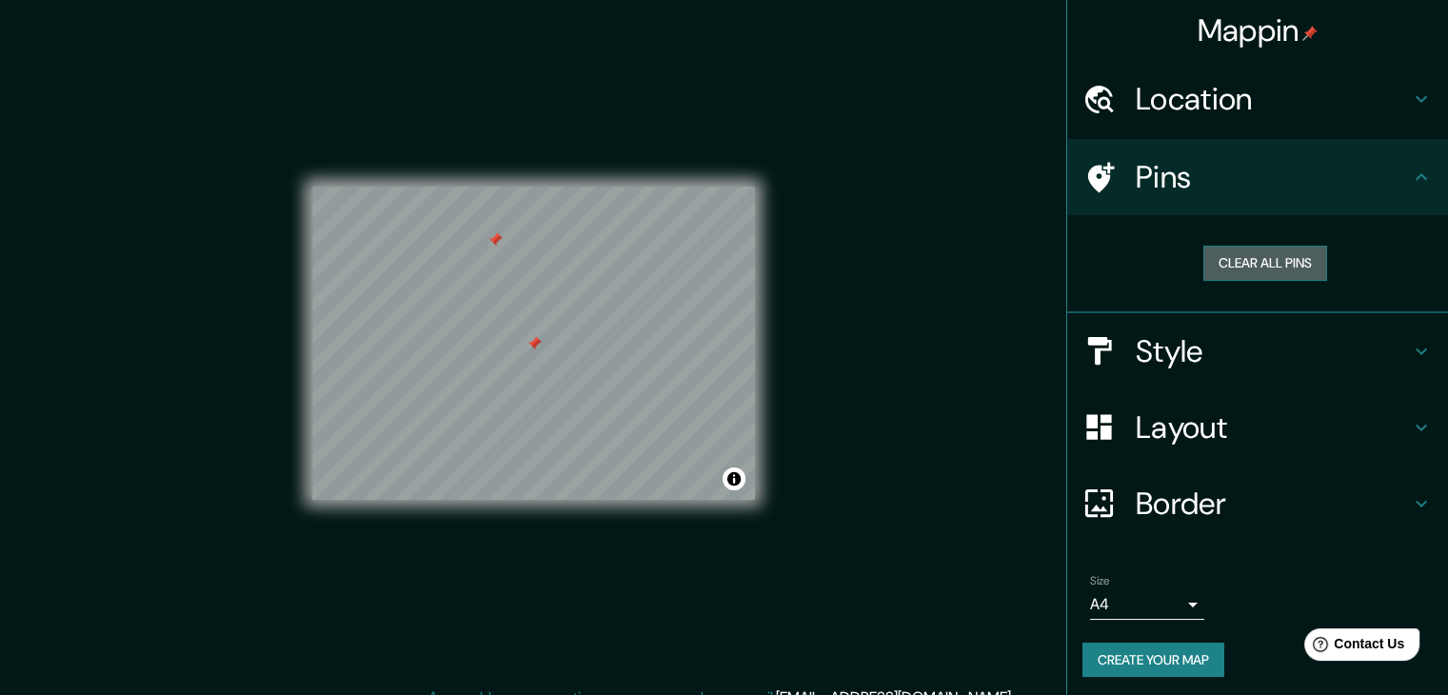
click at [1246, 254] on button "Clear all pins" at bounding box center [1266, 263] width 124 height 35
